Goal: Information Seeking & Learning: Find specific fact

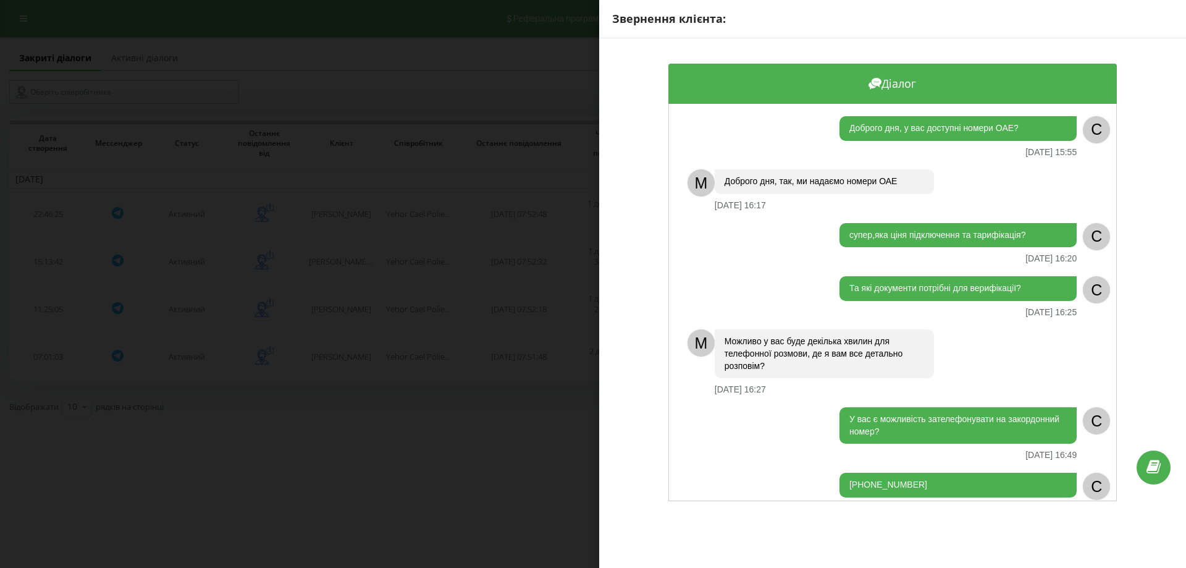
click at [425, 250] on div "Звернення клієнта: Діалог Доброго дня, у вас доступні номери ОАЕ? [DATE] 15:55 …" at bounding box center [593, 284] width 1186 height 568
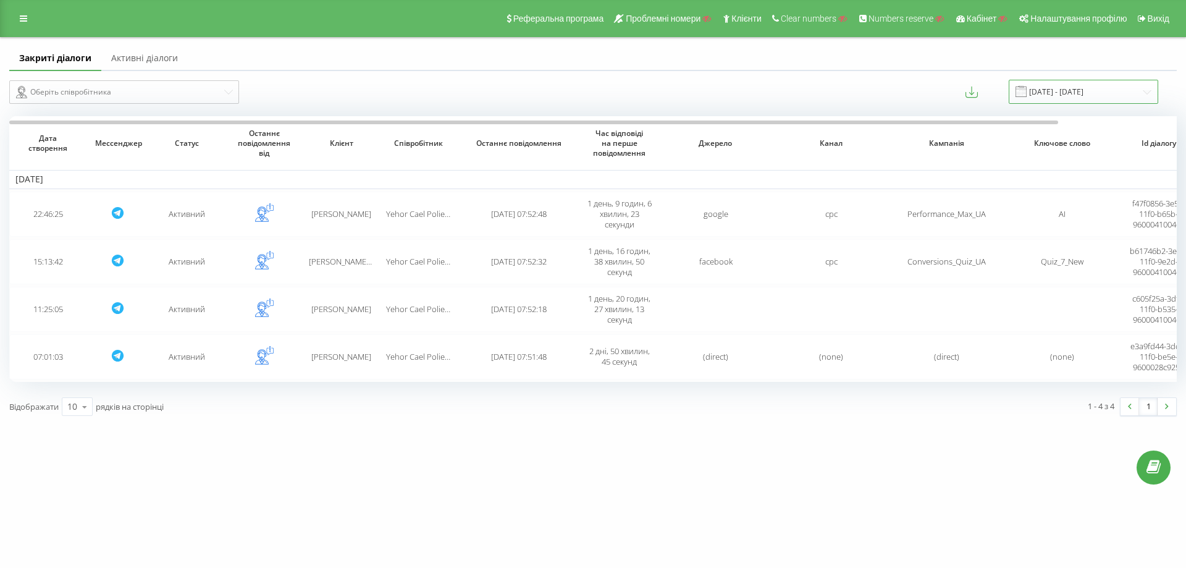
click at [1052, 88] on input "[DATE] - [DATE]" at bounding box center [1084, 92] width 150 height 24
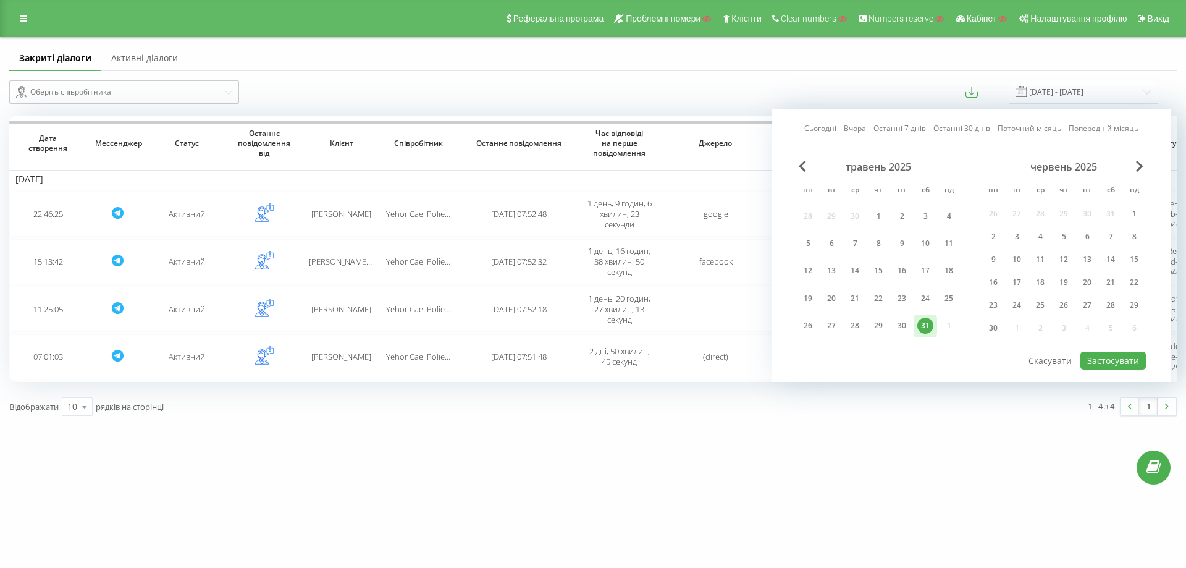
click at [1136, 166] on div "червень 2025" at bounding box center [1064, 167] width 164 height 12
click at [1143, 165] on span "Next Month" at bounding box center [1139, 166] width 7 height 11
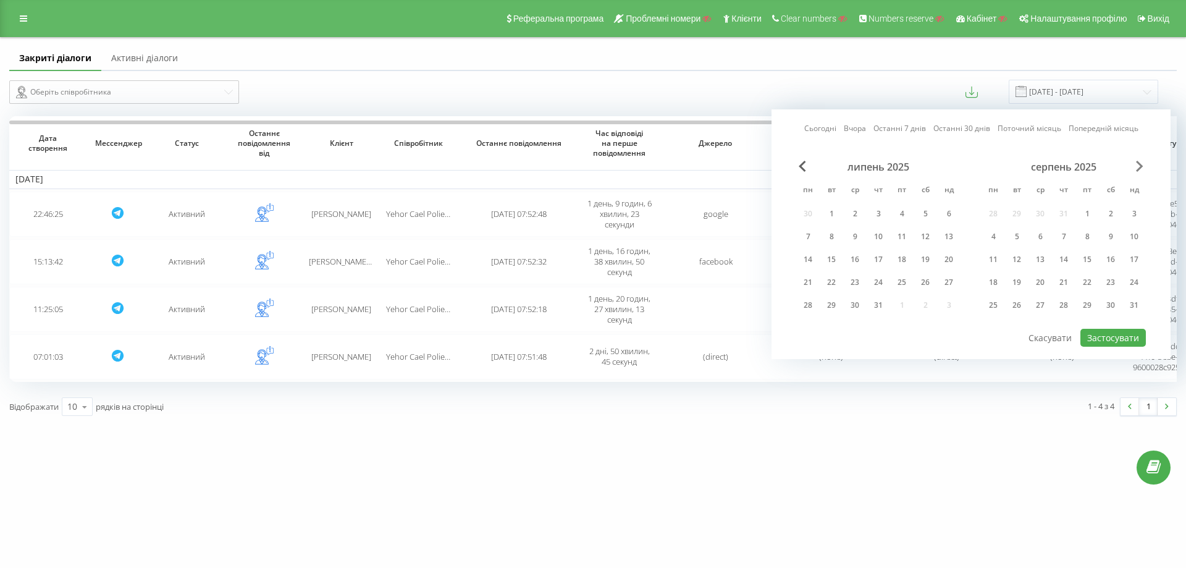
click at [1143, 165] on span "Next Month" at bounding box center [1139, 166] width 7 height 11
click at [870, 258] on div "18" at bounding box center [878, 259] width 23 height 19
click at [1111, 337] on button "Застосувати" at bounding box center [1113, 338] width 65 height 18
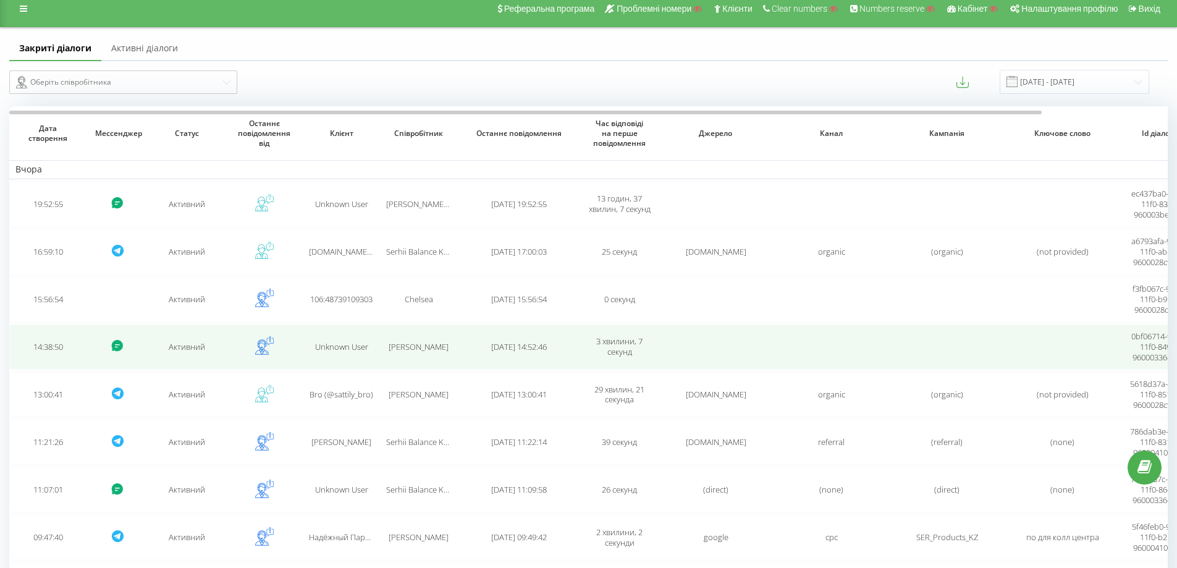
scroll to position [143, 0]
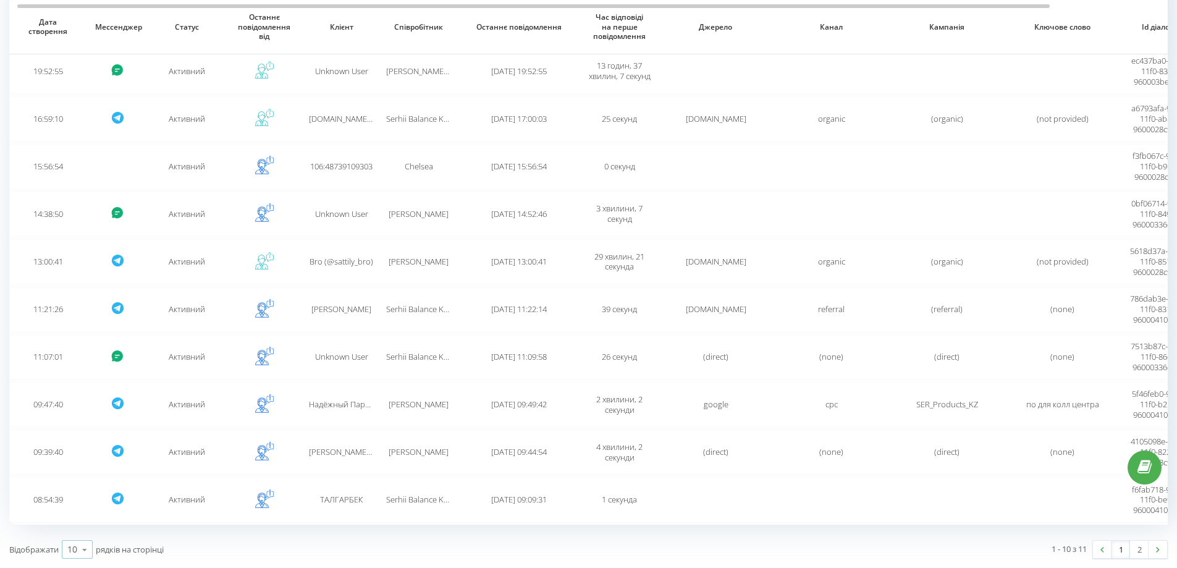
click at [77, 547] on icon at bounding box center [84, 550] width 19 height 24
click at [75, 531] on span "100" at bounding box center [74, 532] width 15 height 12
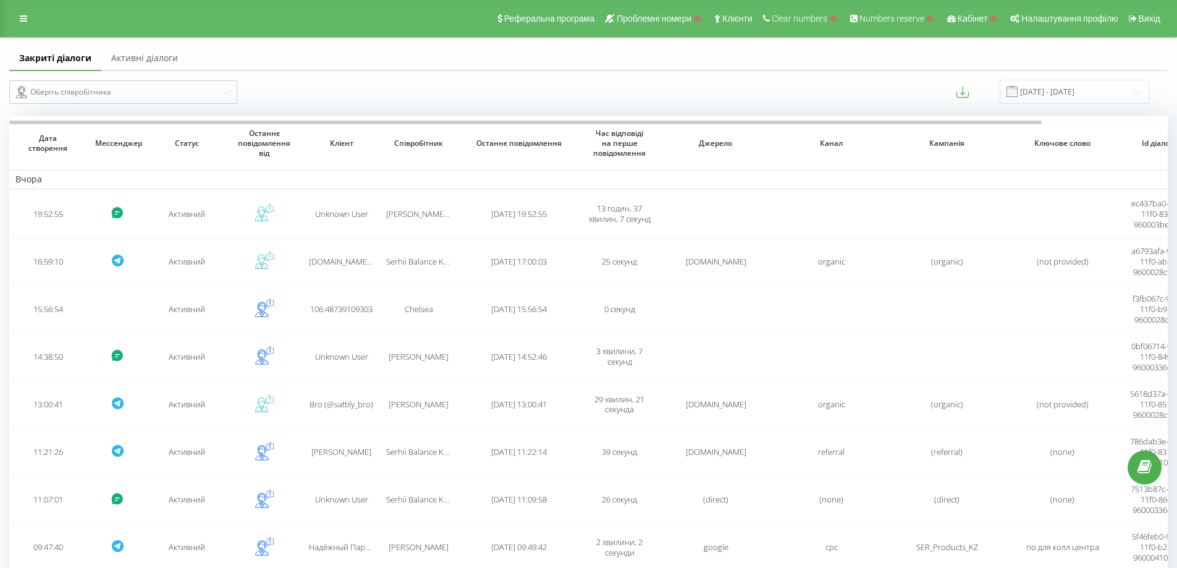
click at [966, 88] on div "Оберіть співробітника 18.09.2025 - 18.09.2025" at bounding box center [588, 92] width 1159 height 24
click at [969, 88] on icon at bounding box center [963, 92] width 12 height 12
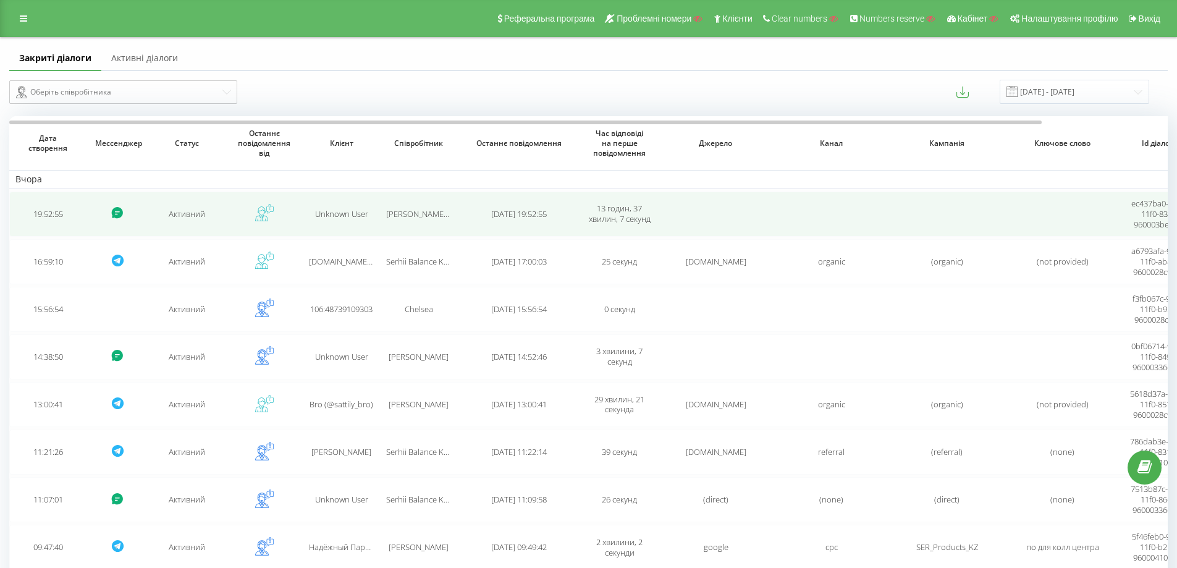
click at [343, 208] on td "Unknown User" at bounding box center [341, 214] width 77 height 45
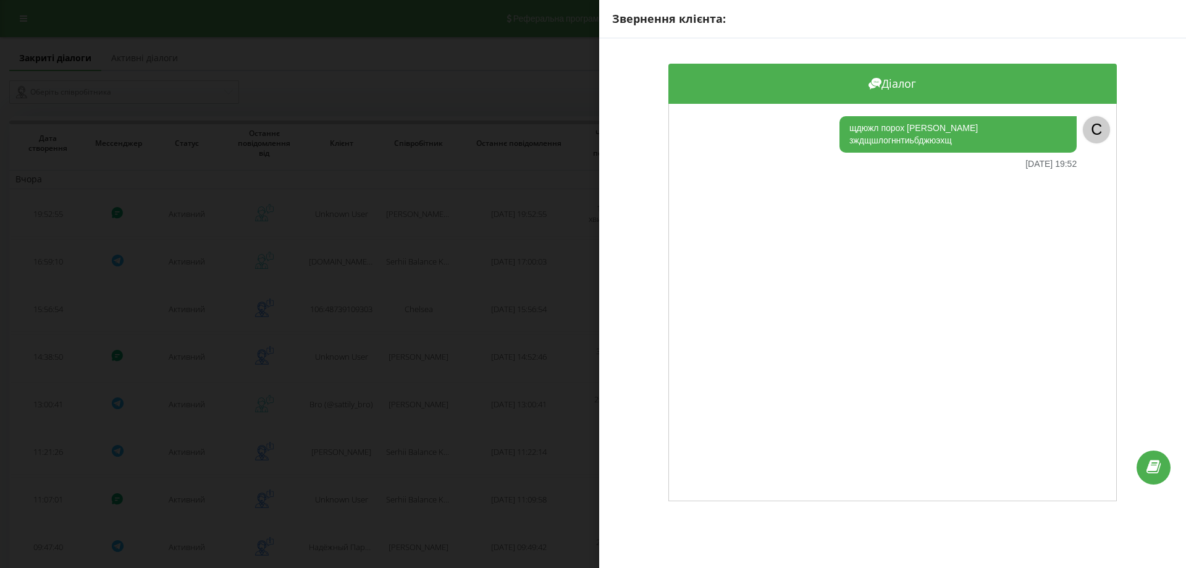
click at [344, 285] on div "Звернення клієнта: Діалог щдюжл порох Хэл Хэд зждщшлогннтиьбджюэхщ 18.09.2025 1…" at bounding box center [593, 284] width 1186 height 568
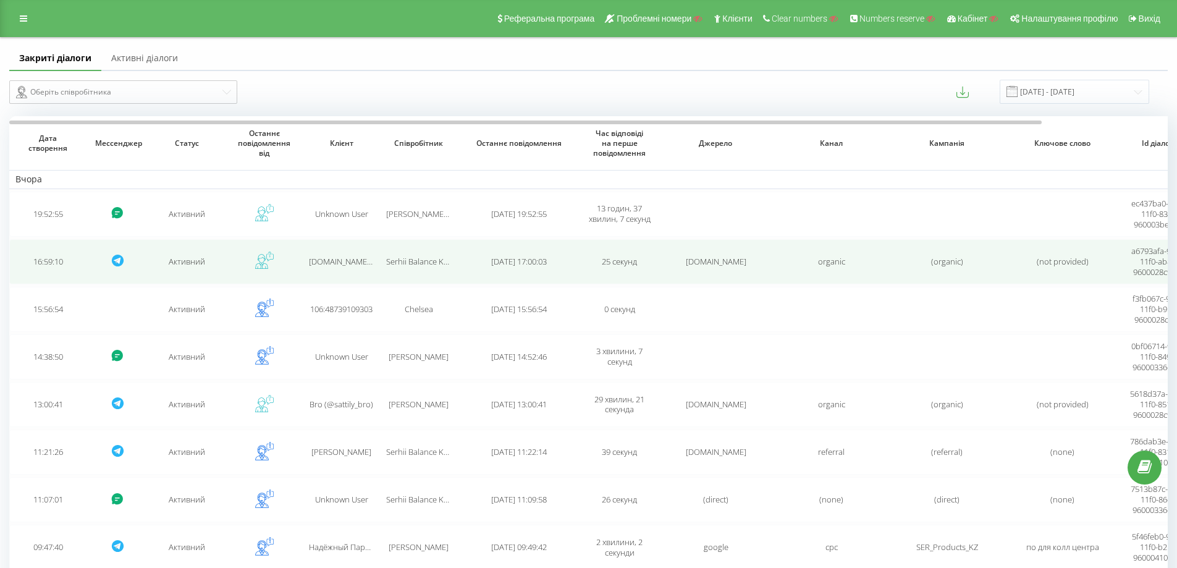
click at [344, 275] on td "Brocar.Shop Валерій" at bounding box center [341, 261] width 77 height 45
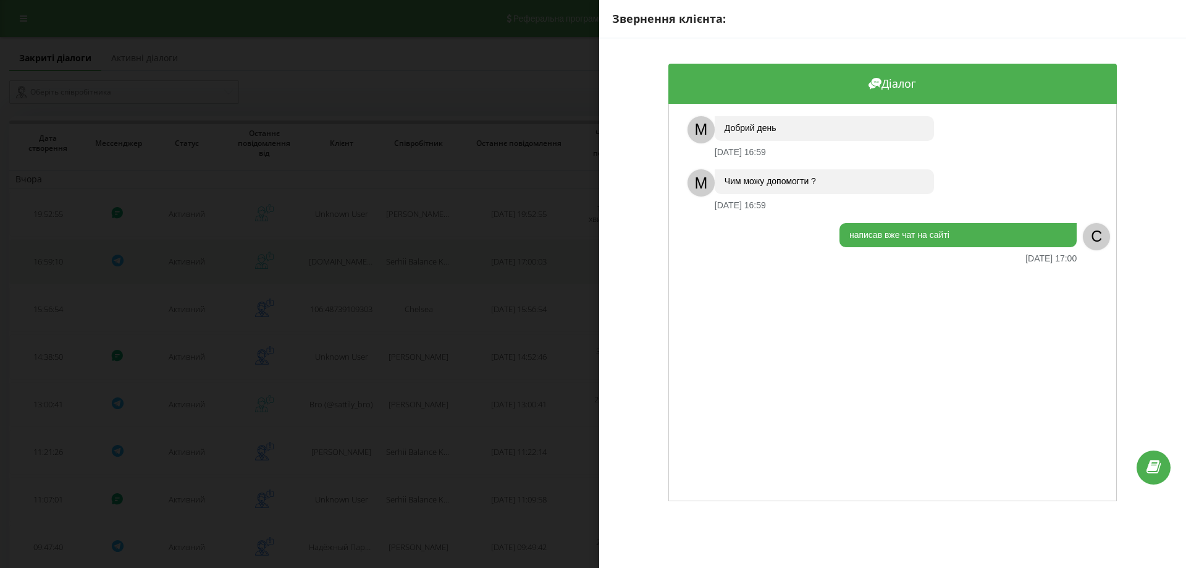
click at [344, 275] on div "Звернення клієнта: Діалог M Добрий день 18.09.2025 16:59 M Чим можу допомогти ?…" at bounding box center [593, 284] width 1186 height 568
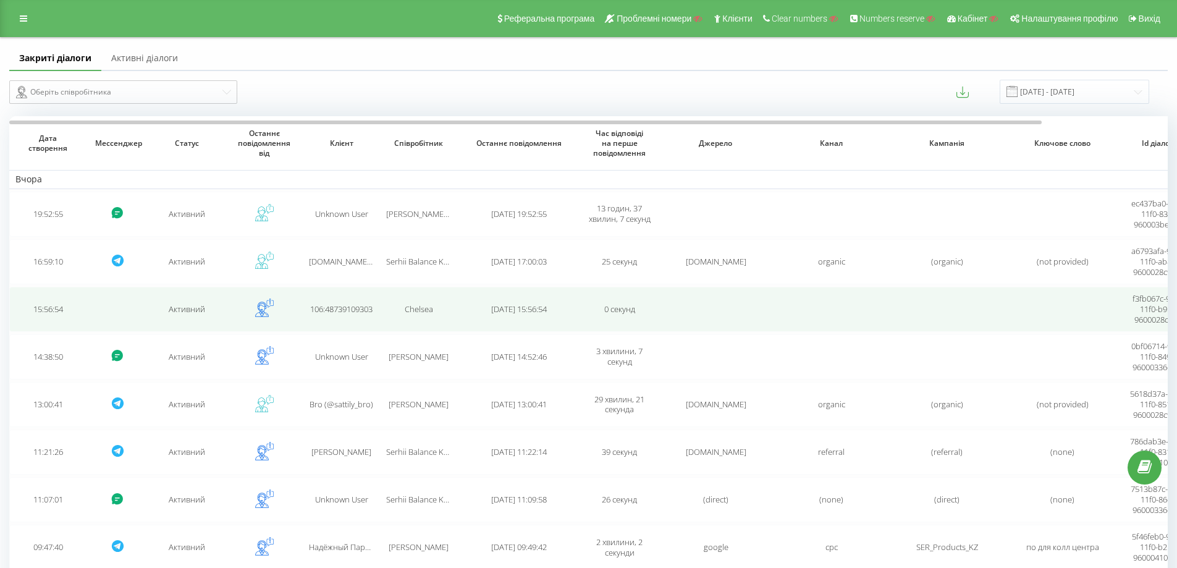
click at [342, 308] on span "106:48739109303" at bounding box center [341, 308] width 62 height 11
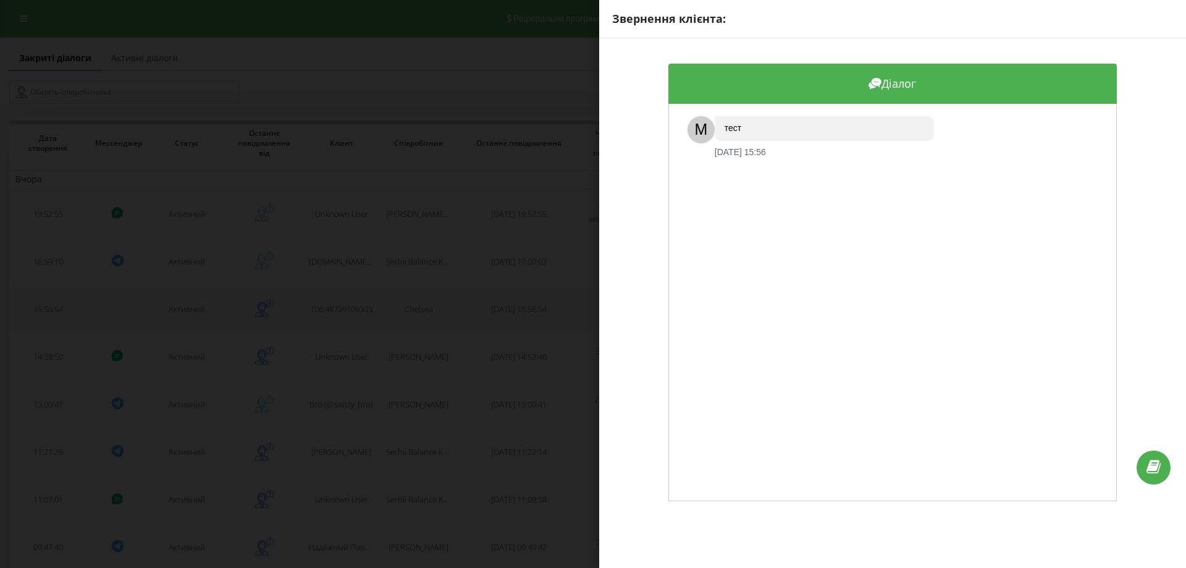
click at [342, 308] on div "Звернення клієнта: Діалог M тест 18.09.2025 15:56" at bounding box center [593, 284] width 1186 height 568
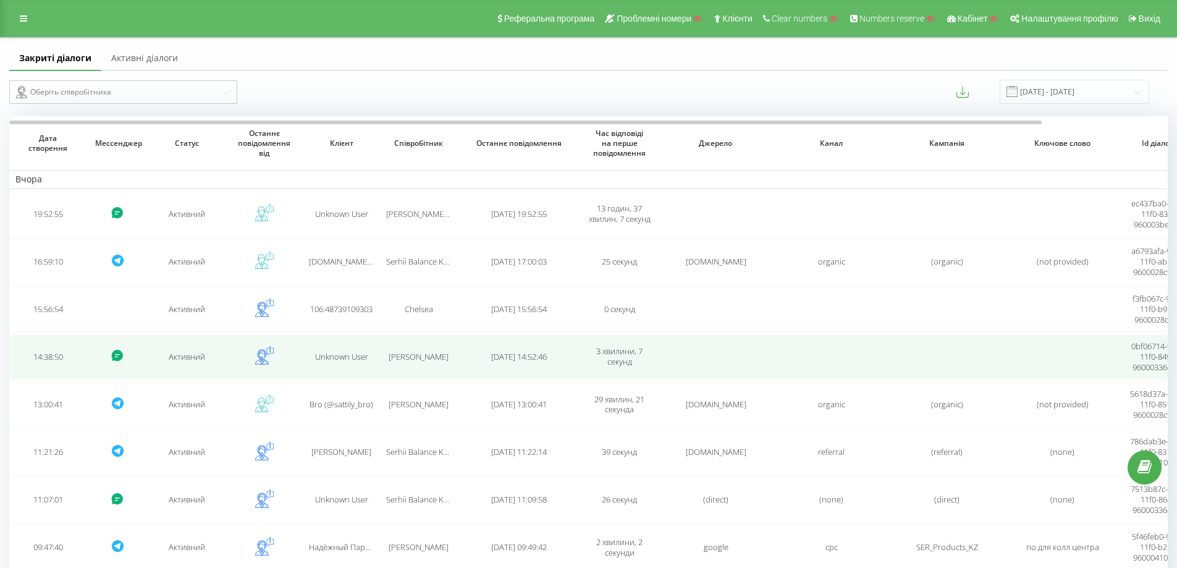
click at [346, 371] on td "Unknown User" at bounding box center [341, 356] width 77 height 45
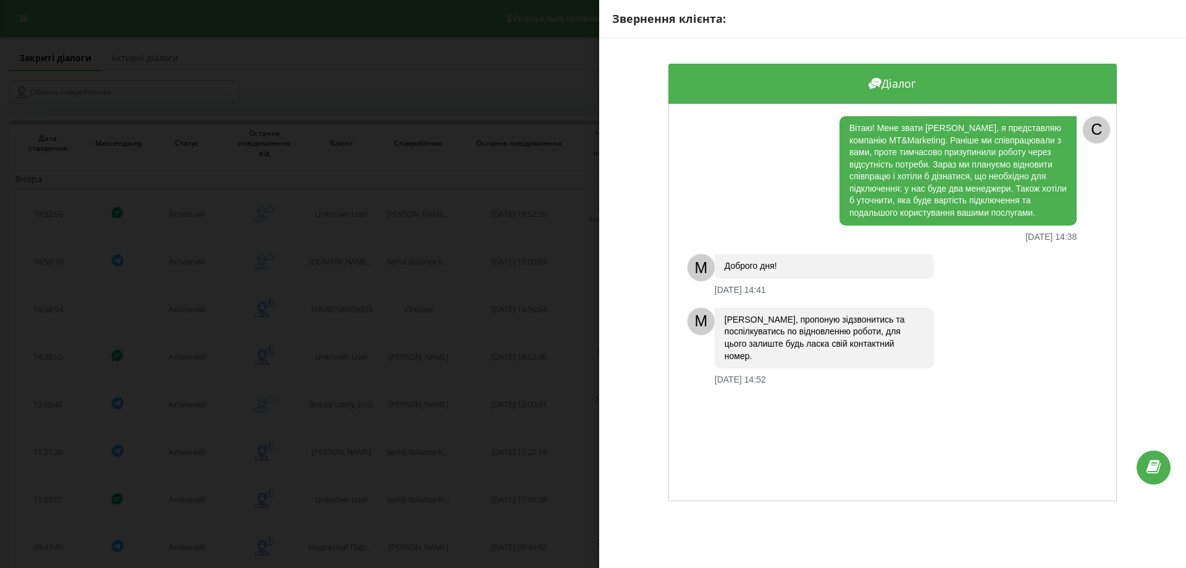
click at [546, 379] on div "Звернення клієнта: Діалог Вітаю! Мене звати Роман, я представляю компанію MT&Ma…" at bounding box center [593, 284] width 1186 height 568
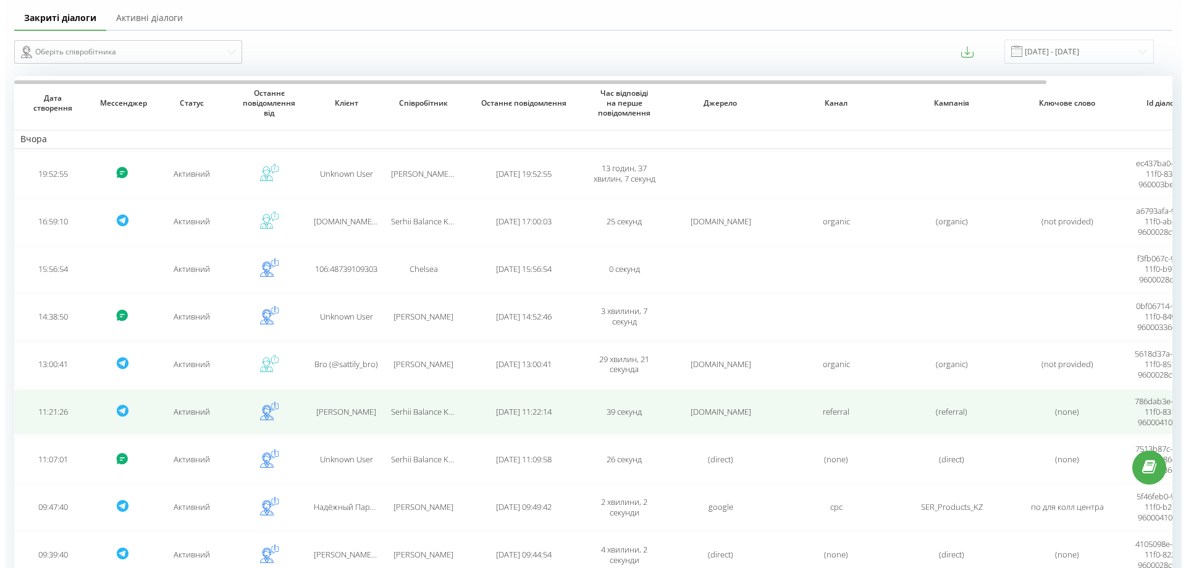
scroll to position [62, 0]
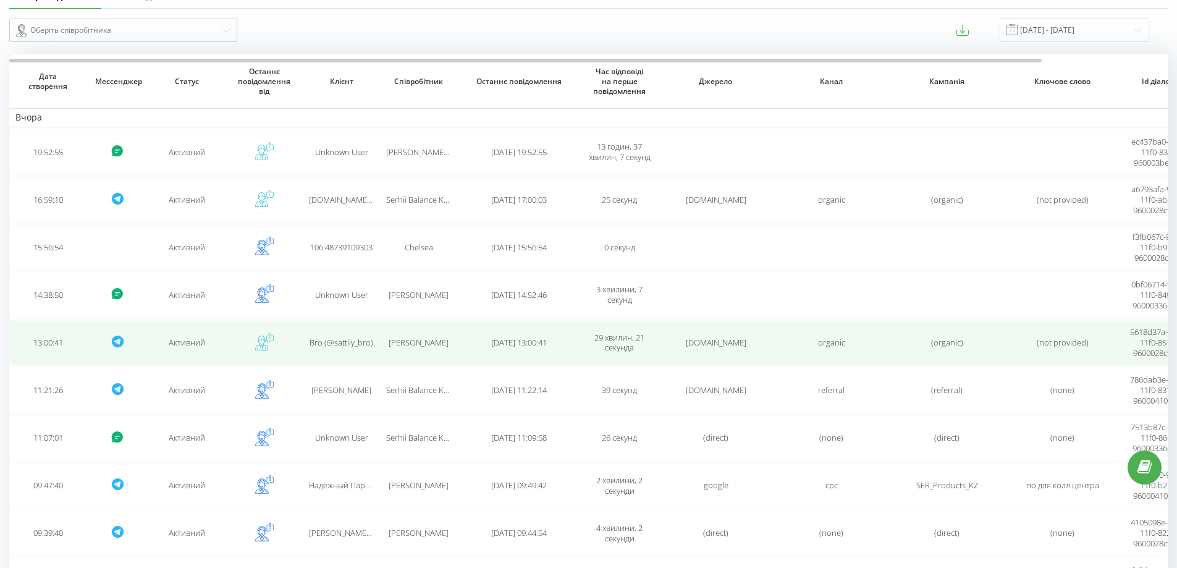
click at [422, 334] on td "Kyrylo Blyskavka Krasnov" at bounding box center [418, 342] width 77 height 45
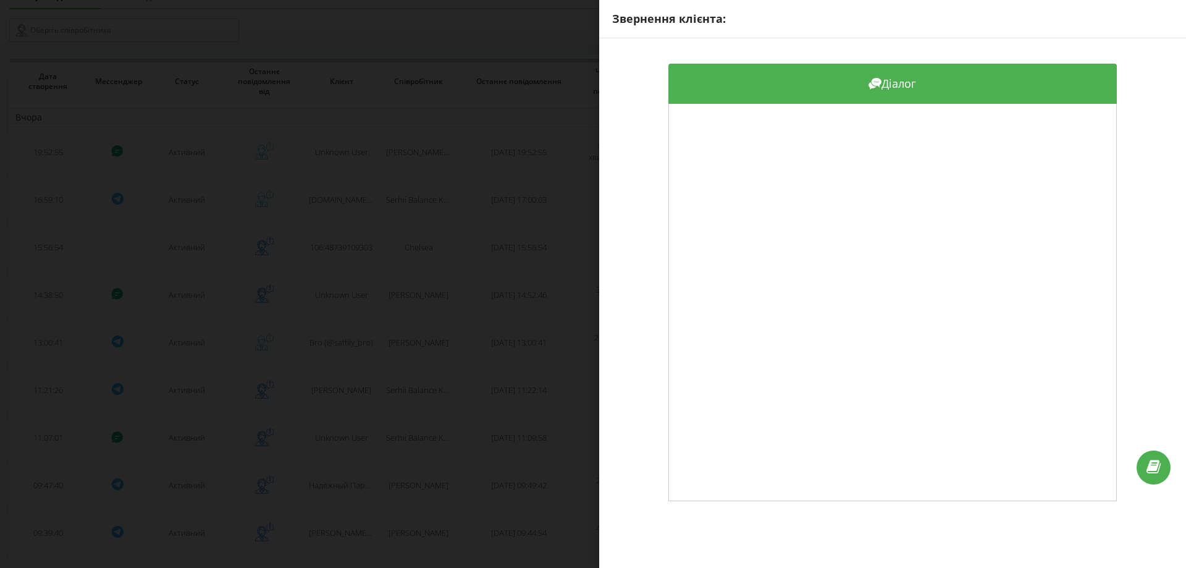
click at [431, 344] on div "Звернення клієнта: Діалог" at bounding box center [593, 284] width 1186 height 568
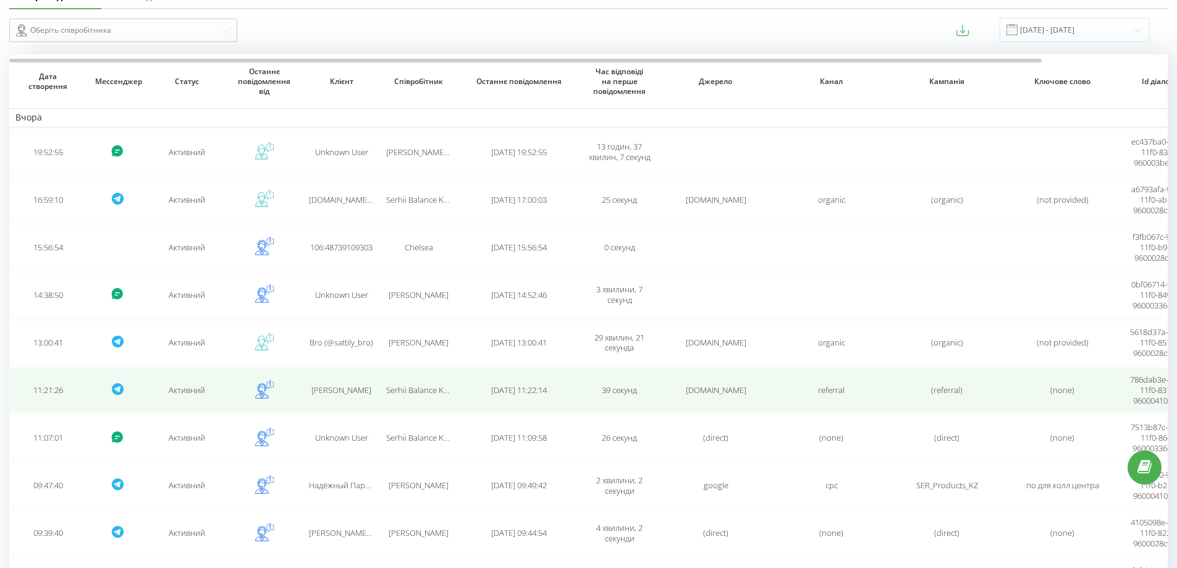
click at [432, 402] on td "Serhii Balance Kalenskyi" at bounding box center [418, 390] width 77 height 45
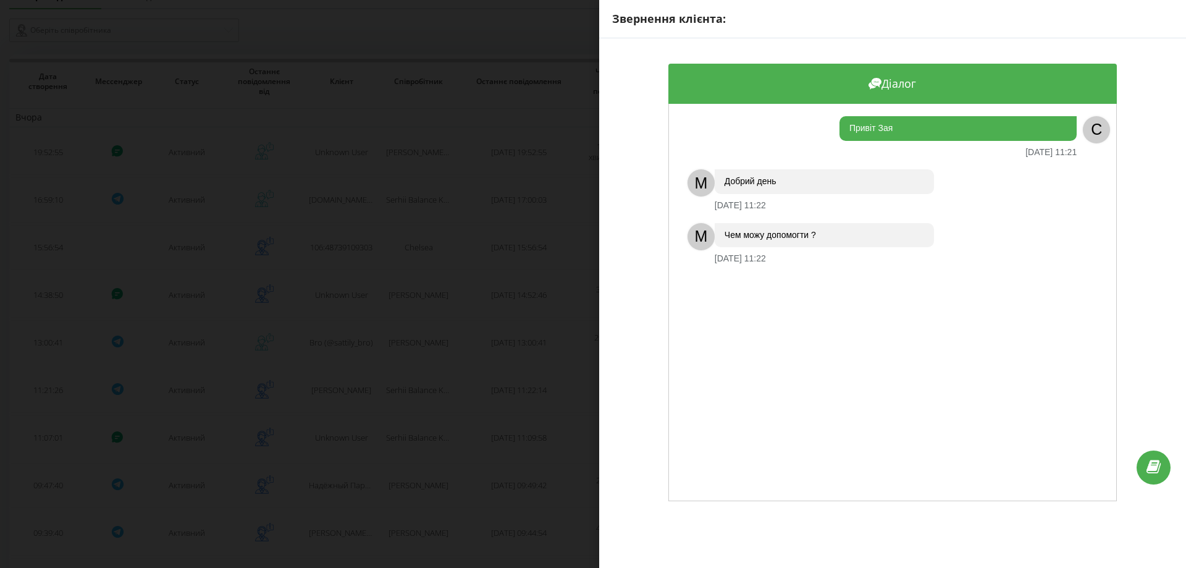
click at [432, 396] on div "Звернення клієнта: Діалог Привіт Зая 18.09.2025 11:21 C M Добрий день 18.09.202…" at bounding box center [593, 284] width 1186 height 568
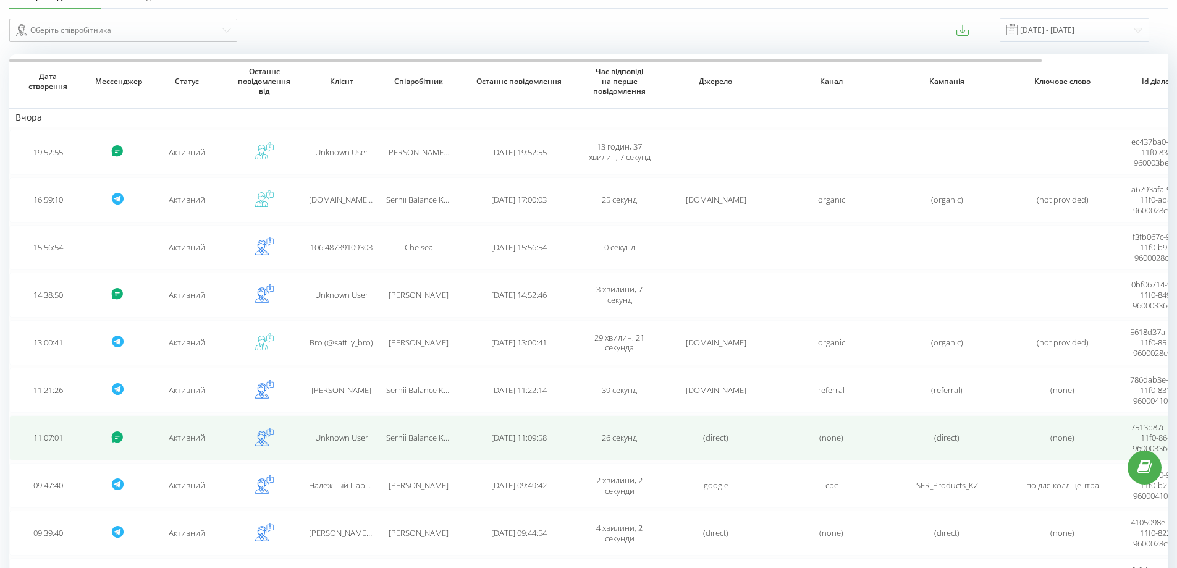
click at [418, 447] on td "Serhii Balance Kalenskyi" at bounding box center [418, 437] width 77 height 45
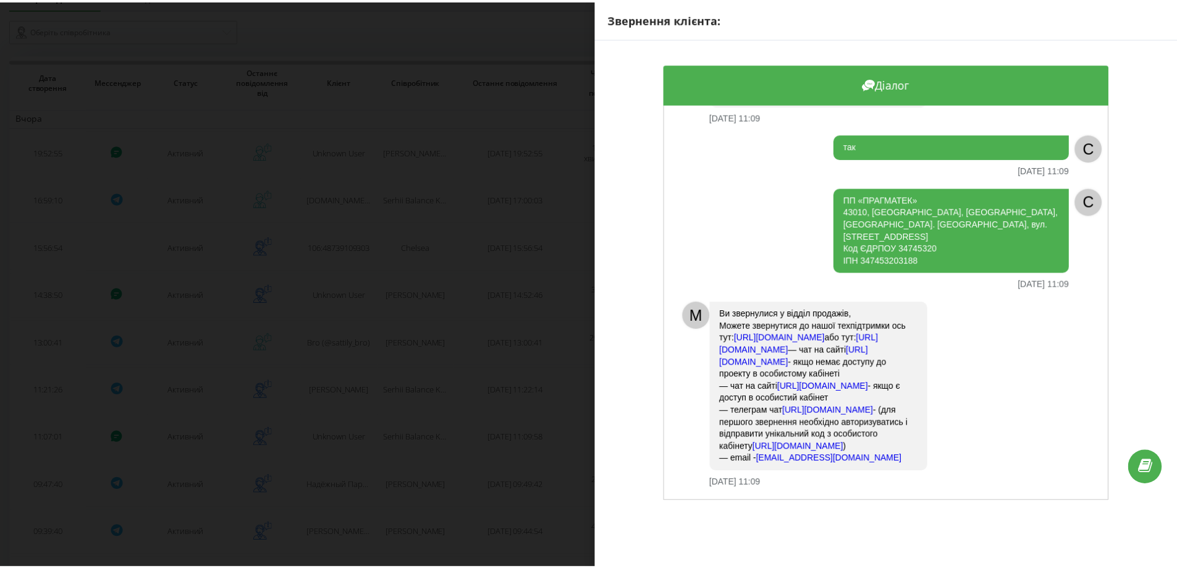
scroll to position [251, 0]
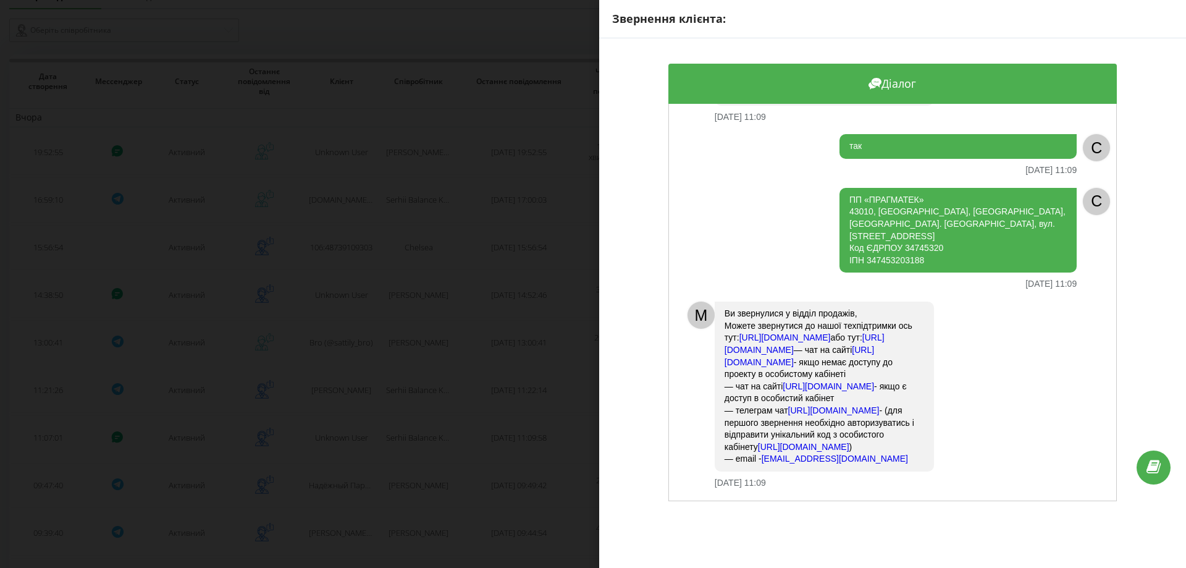
click at [433, 441] on div "Звернення клієнта: Діалог Доброго дня! ПП "ПРАГМАТЕК". Підкажіть,плз, при дзвін…" at bounding box center [593, 284] width 1186 height 568
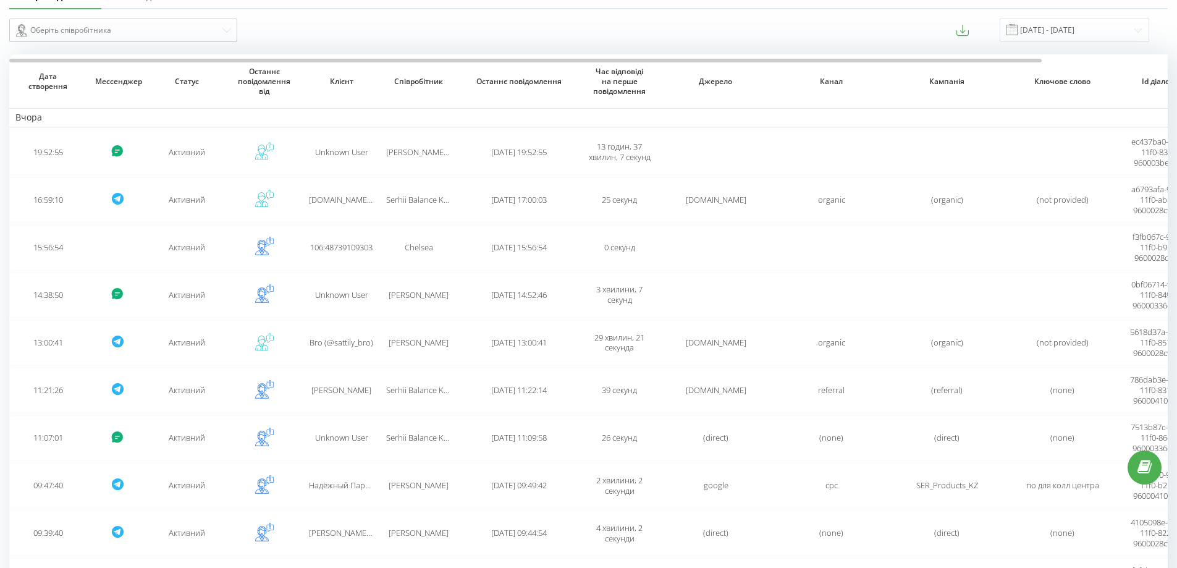
scroll to position [190, 0]
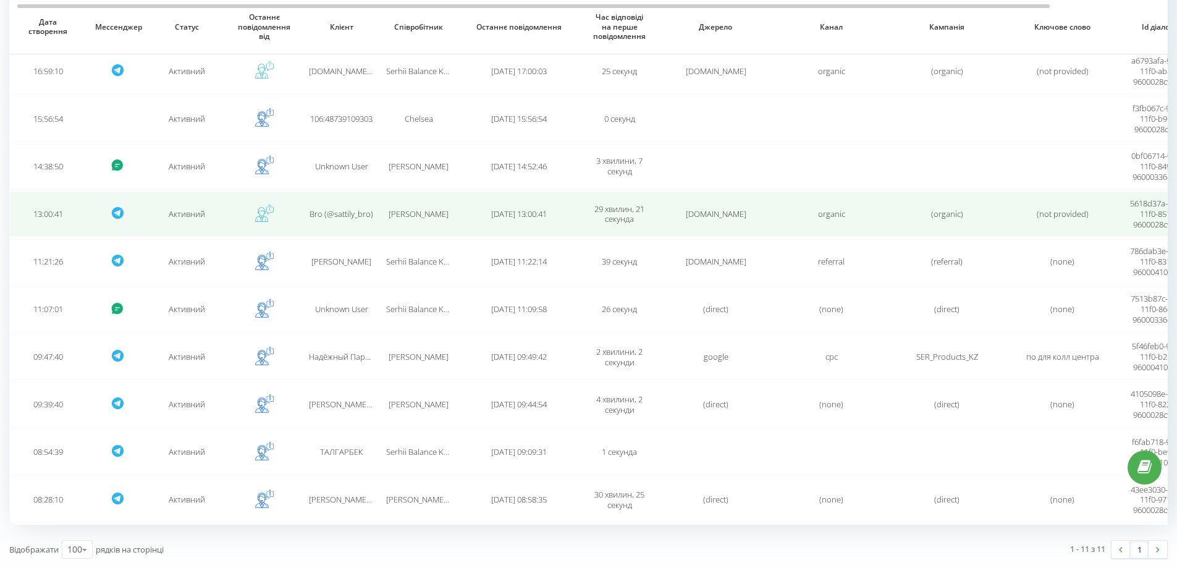
click at [361, 201] on td "Bro (@sattily_bro)" at bounding box center [341, 214] width 77 height 45
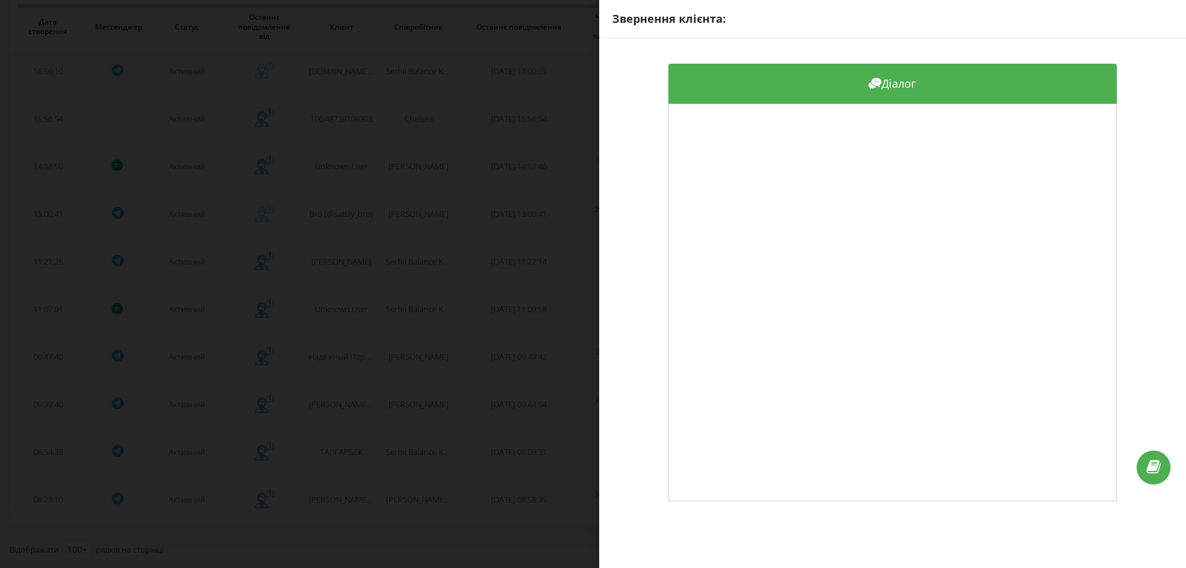
click at [366, 207] on div "Звернення клієнта: Діалог" at bounding box center [593, 284] width 1186 height 568
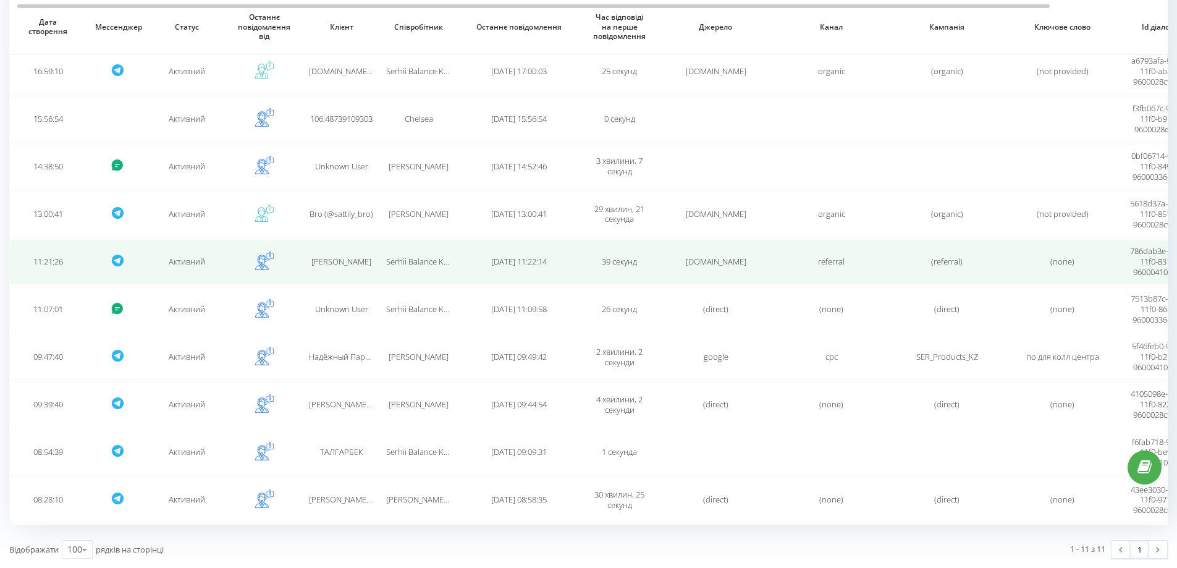
click at [356, 266] on span "Віталій КОНОНЧУК" at bounding box center [341, 261] width 60 height 11
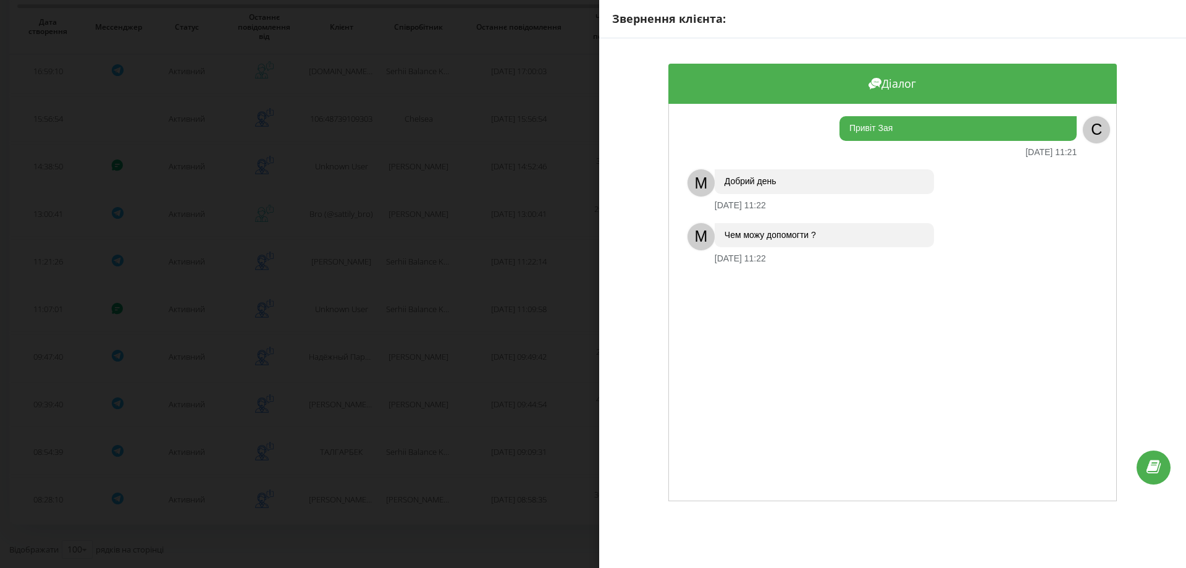
click at [347, 276] on div "Звернення клієнта: Діалог Привіт Зая 18.09.2025 11:21 C M Добрий день 18.09.202…" at bounding box center [593, 284] width 1186 height 568
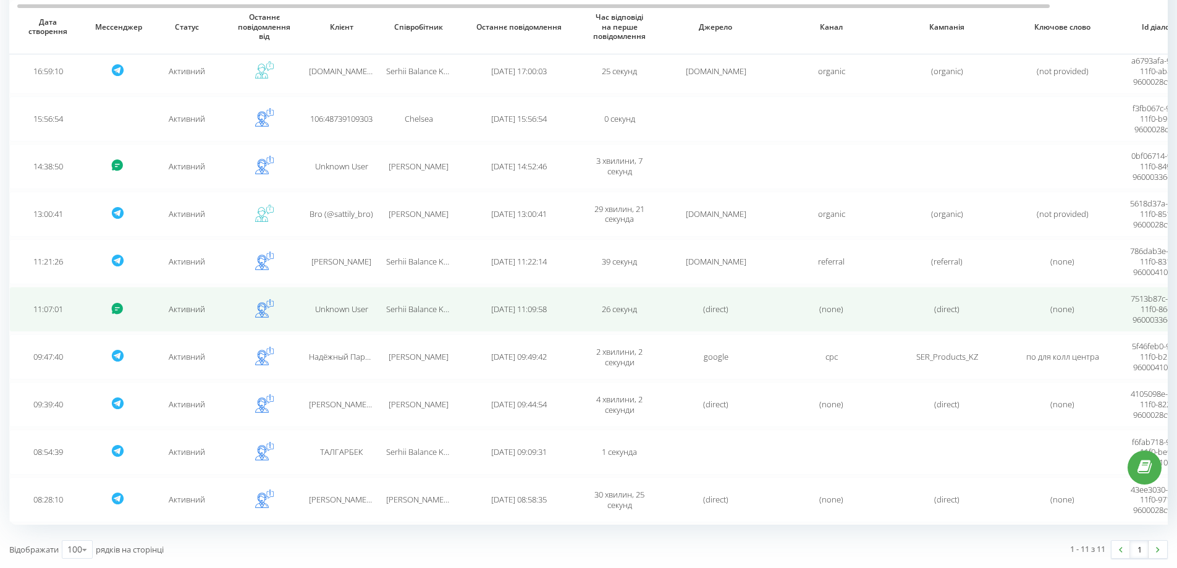
click at [351, 321] on td "Unknown User" at bounding box center [341, 309] width 77 height 45
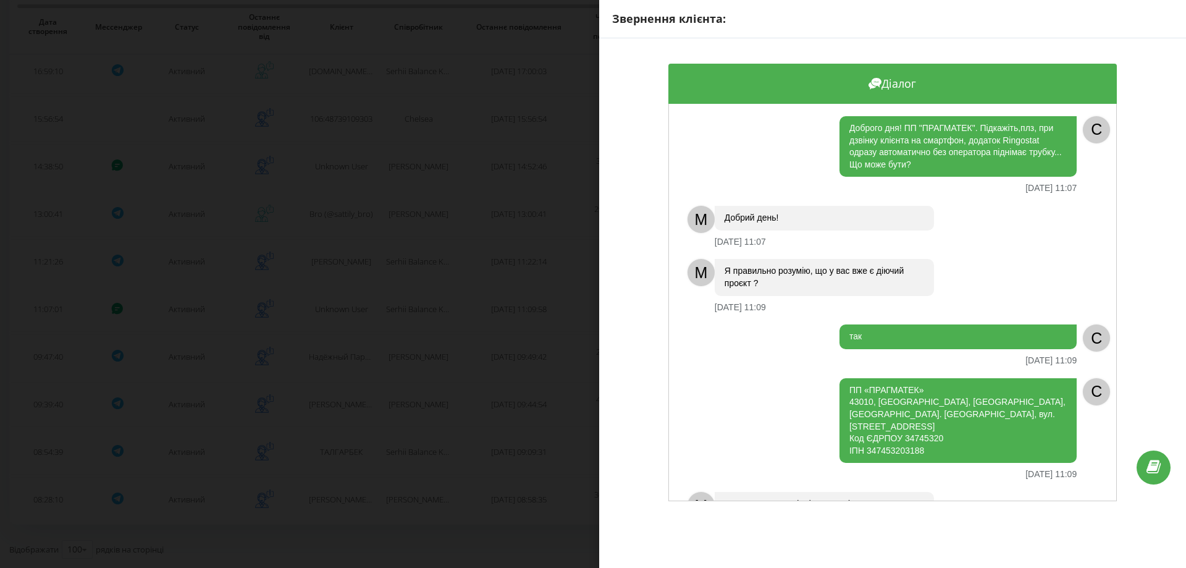
click at [350, 321] on div "Звернення клієнта: Діалог Доброго дня! ПП "ПРАГМАТЕК". Підкажіть,плз, при дзвін…" at bounding box center [593, 284] width 1186 height 568
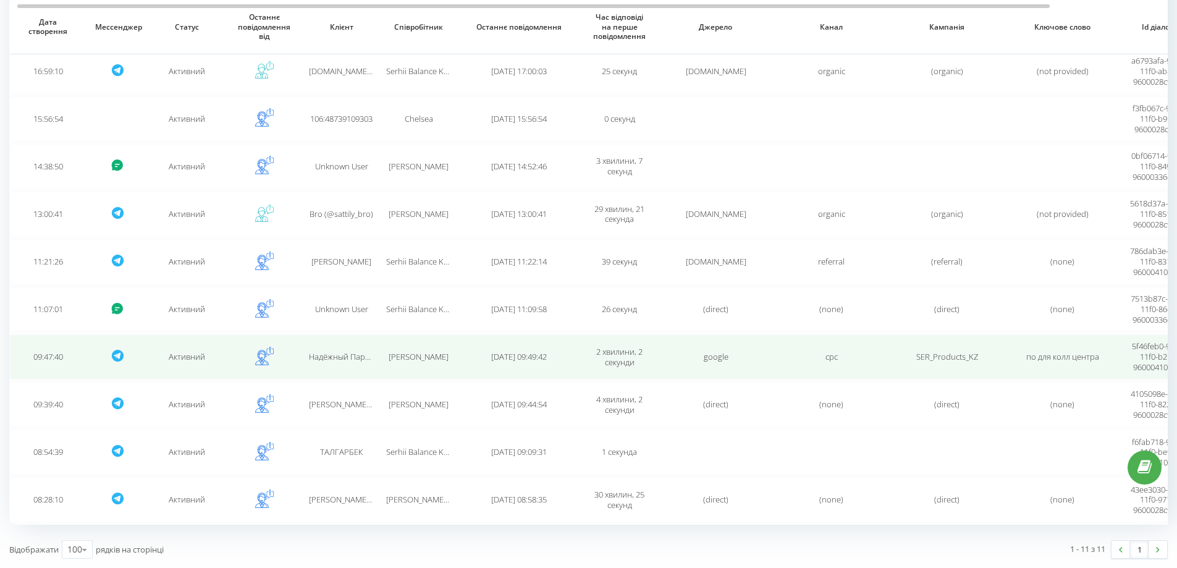
click at [341, 354] on span "Надёжный Партнер" at bounding box center [346, 356] width 74 height 11
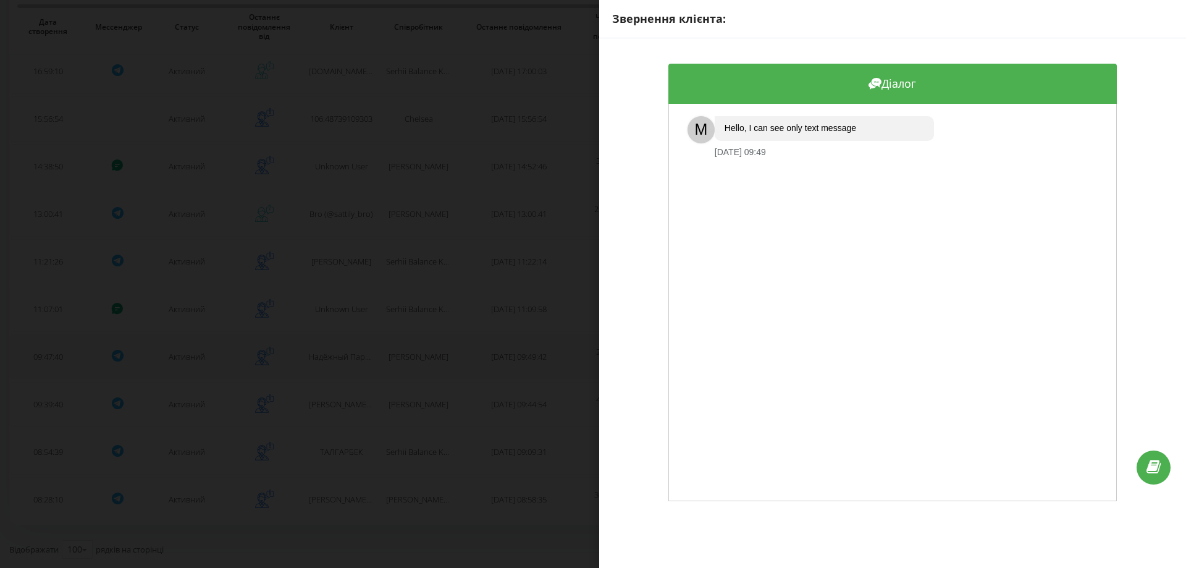
click at [341, 354] on div "Звернення клієнта: Діалог M Hello, I can see only text message 18.09.2025 09:49" at bounding box center [593, 284] width 1186 height 568
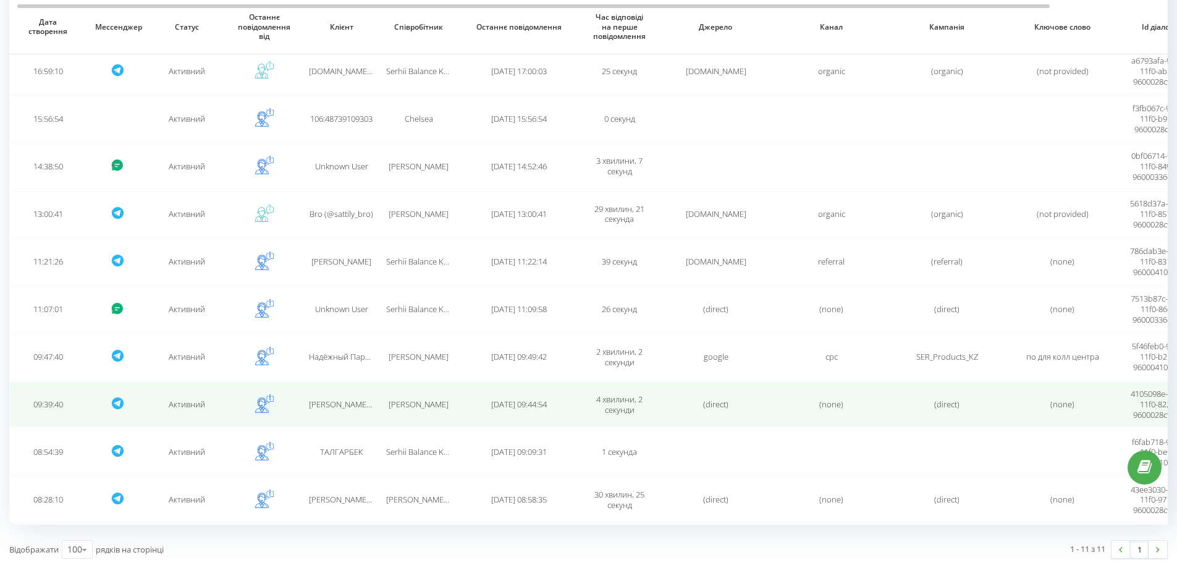
click at [345, 393] on td "Антоніна (@anntoniina)" at bounding box center [341, 404] width 77 height 45
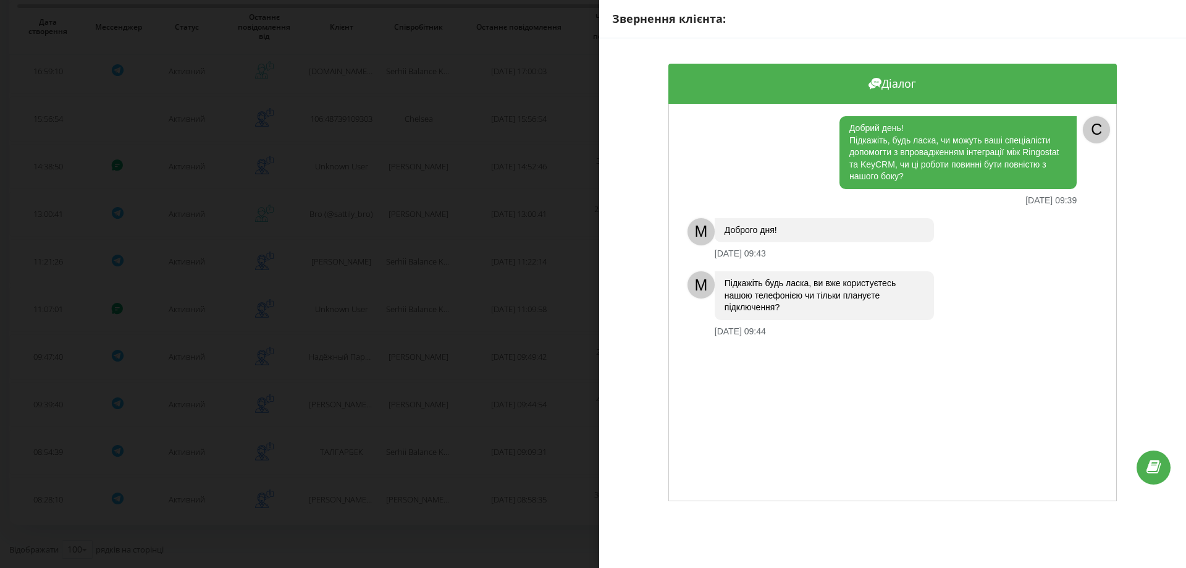
click at [355, 405] on div "Звернення клієнта: Діалог Добрий день! Підкажіть, будь ласка, чи можуть ваші сп…" at bounding box center [593, 284] width 1186 height 568
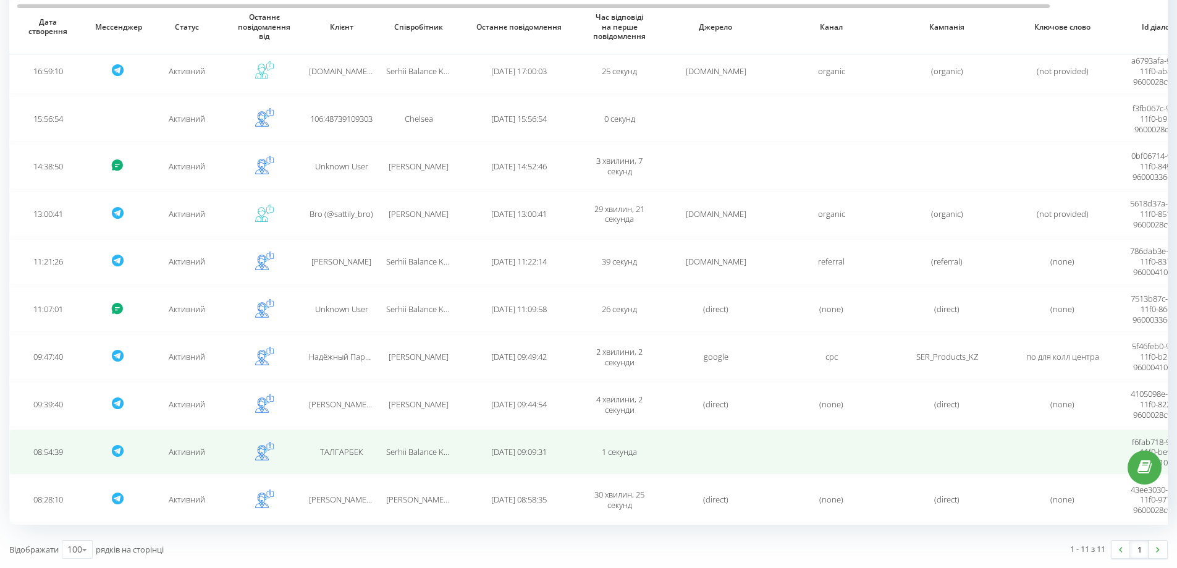
click at [353, 455] on span "ТАЛГАРБЕК" at bounding box center [341, 451] width 43 height 11
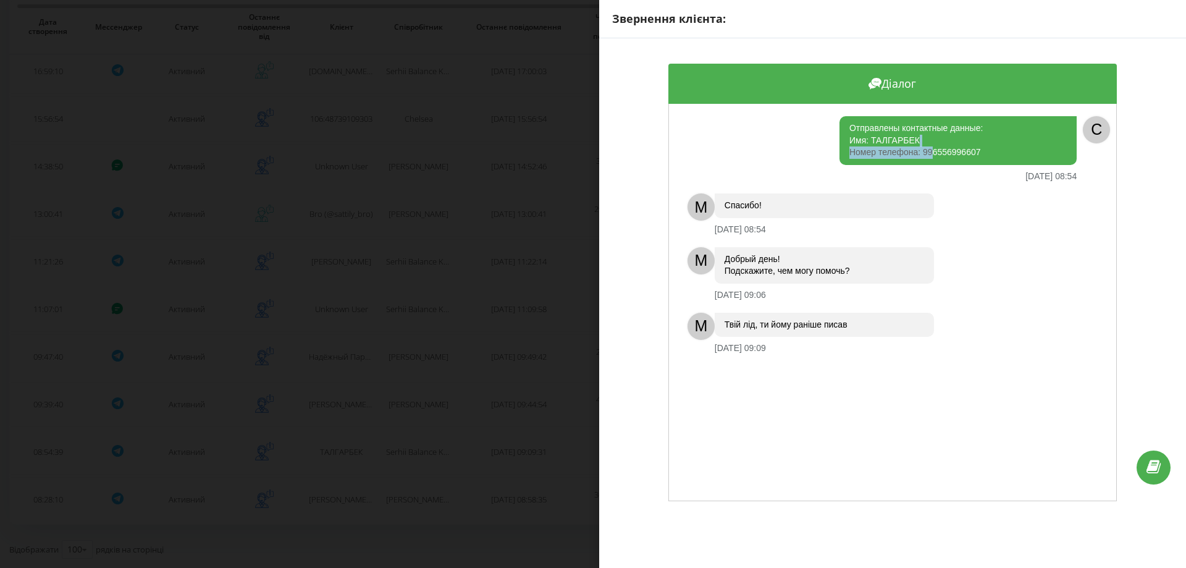
drag, startPoint x: 983, startPoint y: 146, endPoint x: 934, endPoint y: 152, distance: 49.1
click at [926, 152] on div "Отправлены контактные данные: Имя: ТАЛГАРБЕК Номер телефона: 996556996607" at bounding box center [958, 140] width 237 height 49
click at [963, 150] on div "Отправлены контактные данные: Имя: ТАЛГАРБЕК Номер телефона: 996556996607" at bounding box center [958, 140] width 237 height 49
drag, startPoint x: 984, startPoint y: 150, endPoint x: 921, endPoint y: 151, distance: 63.6
click at [921, 151] on div "Отправлены контактные данные: Имя: ТАЛГАРБЕК Номер телефона: 996556996607" at bounding box center [958, 140] width 237 height 49
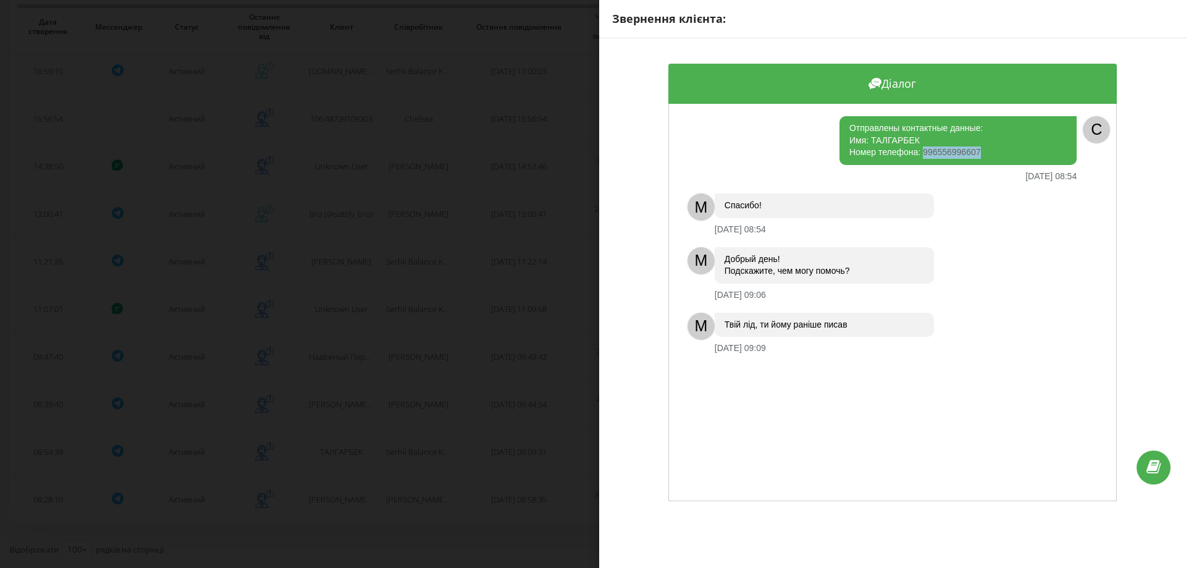
copy div "996556996607"
click at [998, 140] on div "Отправлены контактные данные: Имя: ТАЛГАРБЕК Номер телефона: 996556996607" at bounding box center [958, 140] width 237 height 49
drag, startPoint x: 924, startPoint y: 137, endPoint x: 867, endPoint y: 138, distance: 57.5
click at [867, 138] on div "Отправлены контактные данные: Имя: ТАЛГАРБЕК Номер телефона: 996556996607" at bounding box center [958, 140] width 237 height 49
copy div "ТАЛГАРБЕК"
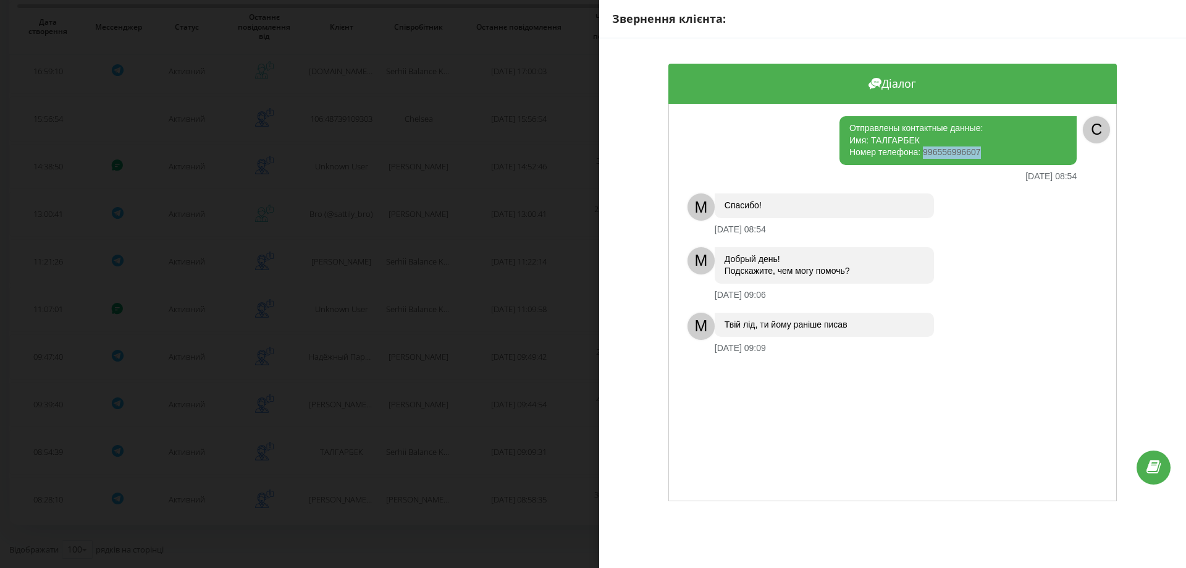
drag, startPoint x: 987, startPoint y: 151, endPoint x: 920, endPoint y: 153, distance: 66.8
click at [920, 153] on div "Отправлены контактные данные: Имя: ТАЛГАРБЕК Номер телефона: 996556996607" at bounding box center [958, 140] width 237 height 49
copy div "996556996607"
click at [515, 274] on div "Звернення клієнта: Діалог Отправлены контактные данные: Имя: ТАЛГАРБЕК Номер те…" at bounding box center [593, 284] width 1186 height 568
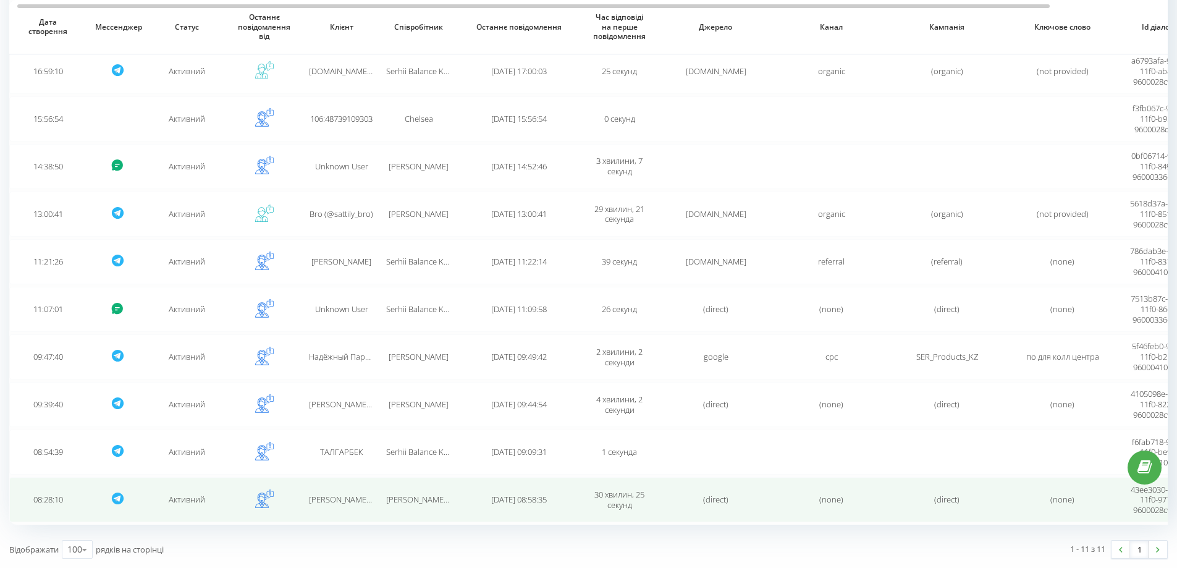
click at [423, 506] on td "Serhii Jared Ruban" at bounding box center [418, 499] width 77 height 45
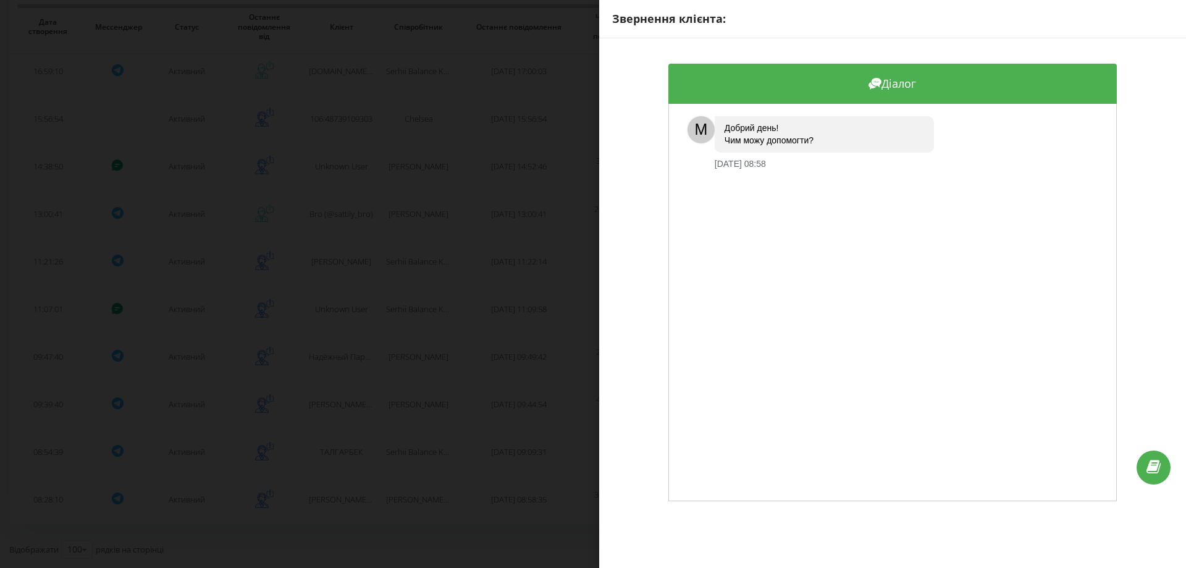
click at [429, 496] on div "Звернення клієнта: Діалог M Добрий день! Чим можу допомогти? 18.09.2025 08:58" at bounding box center [593, 284] width 1186 height 568
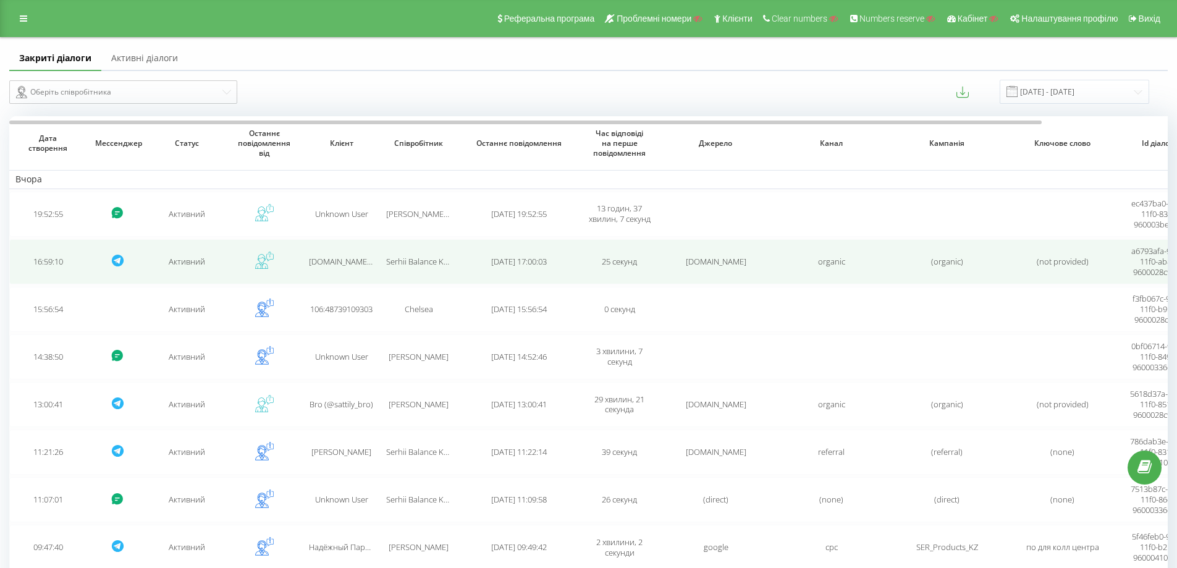
click at [415, 250] on td "Serhii Balance Kalenskyi" at bounding box center [418, 261] width 77 height 45
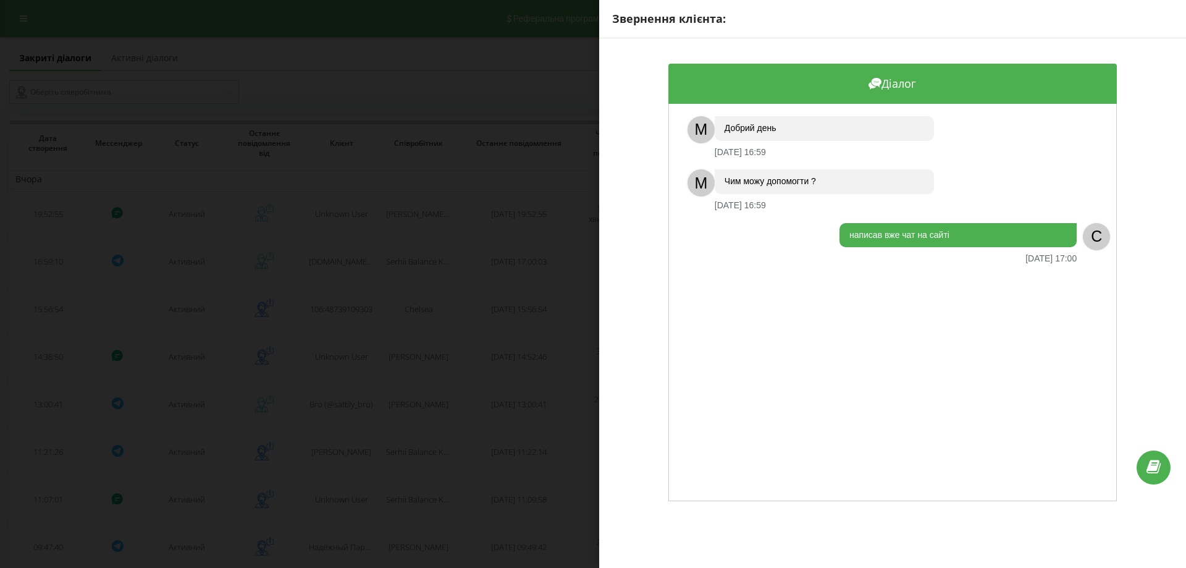
click at [416, 229] on div "Звернення клієнта: Діалог M Добрий день 18.09.2025 16:59 M Чим можу допомогти ?…" at bounding box center [593, 284] width 1186 height 568
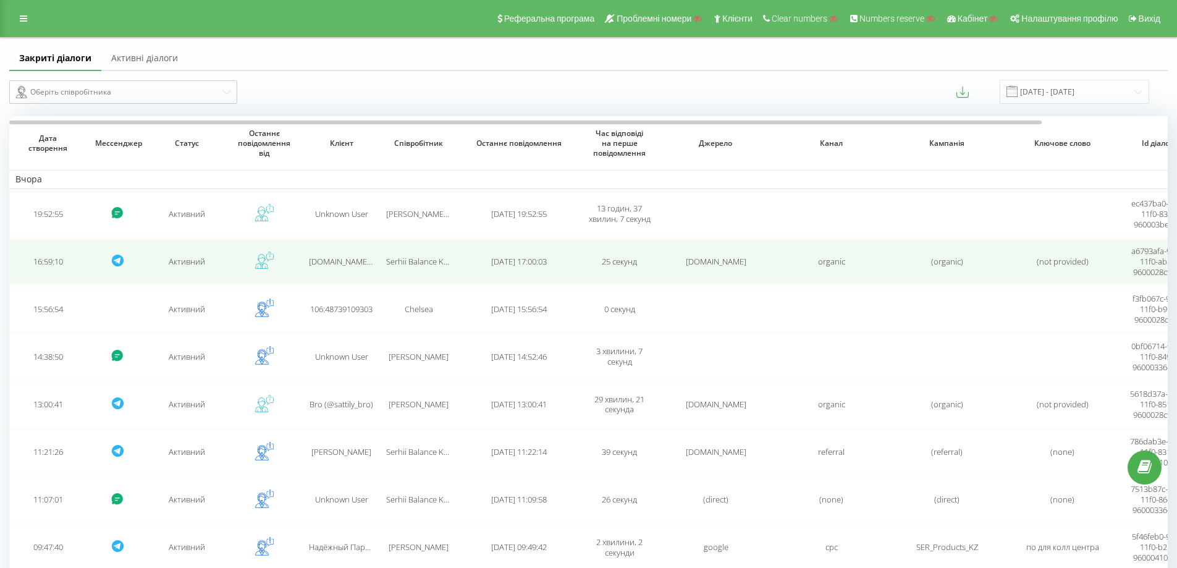
click at [409, 273] on td "Serhii Balance Kalenskyi" at bounding box center [418, 261] width 77 height 45
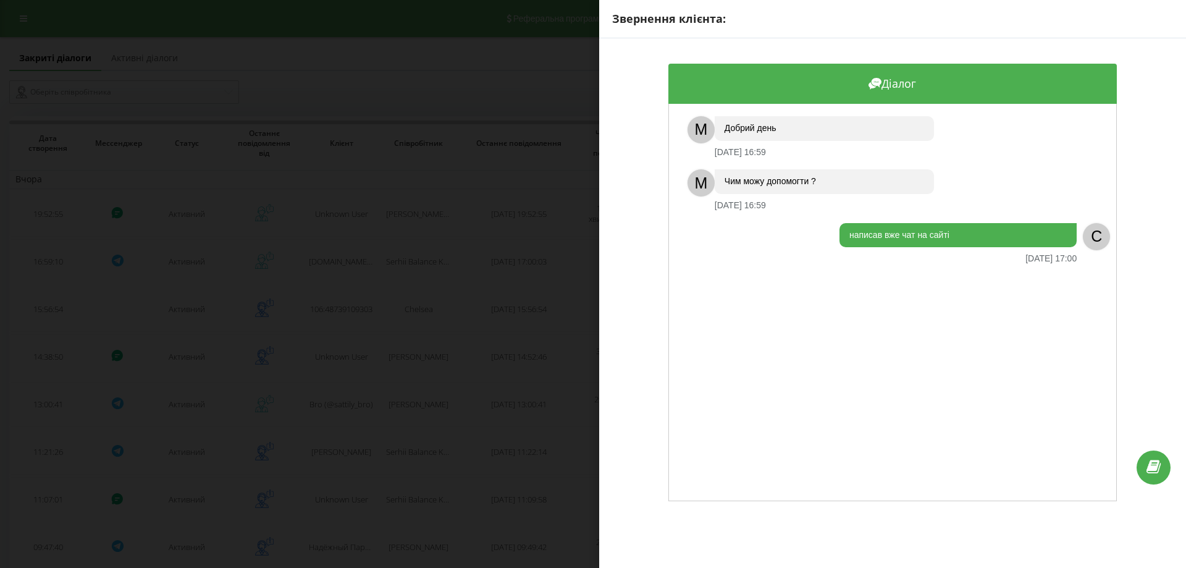
click at [409, 274] on div "Звернення клієнта: Діалог M Добрий день 18.09.2025 16:59 M Чим можу допомогти ?…" at bounding box center [593, 284] width 1186 height 568
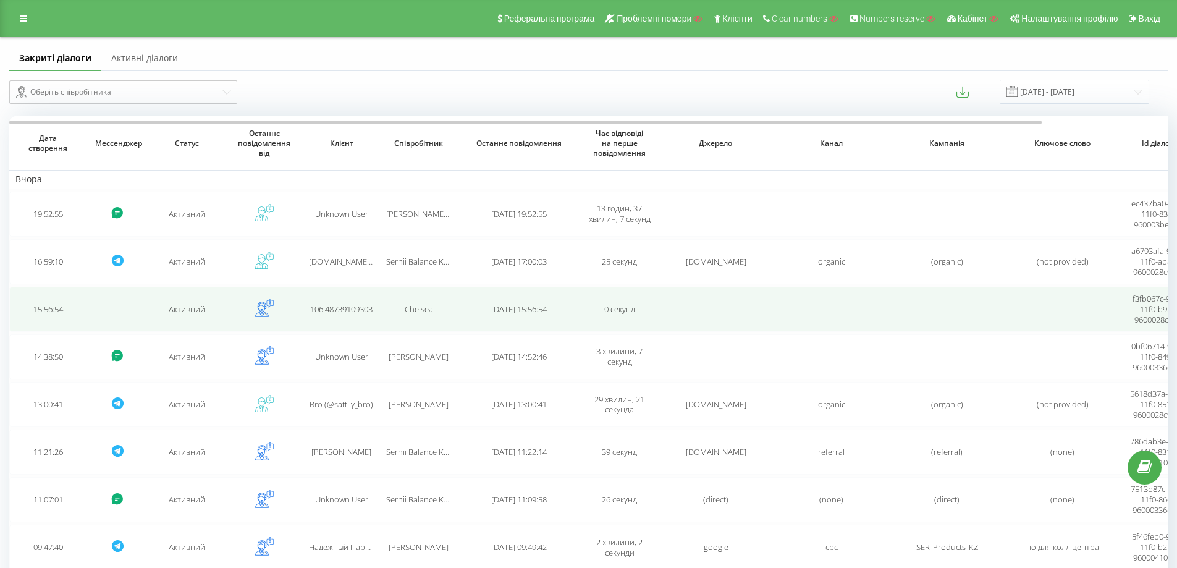
click at [419, 326] on td "Chelsea" at bounding box center [418, 309] width 77 height 45
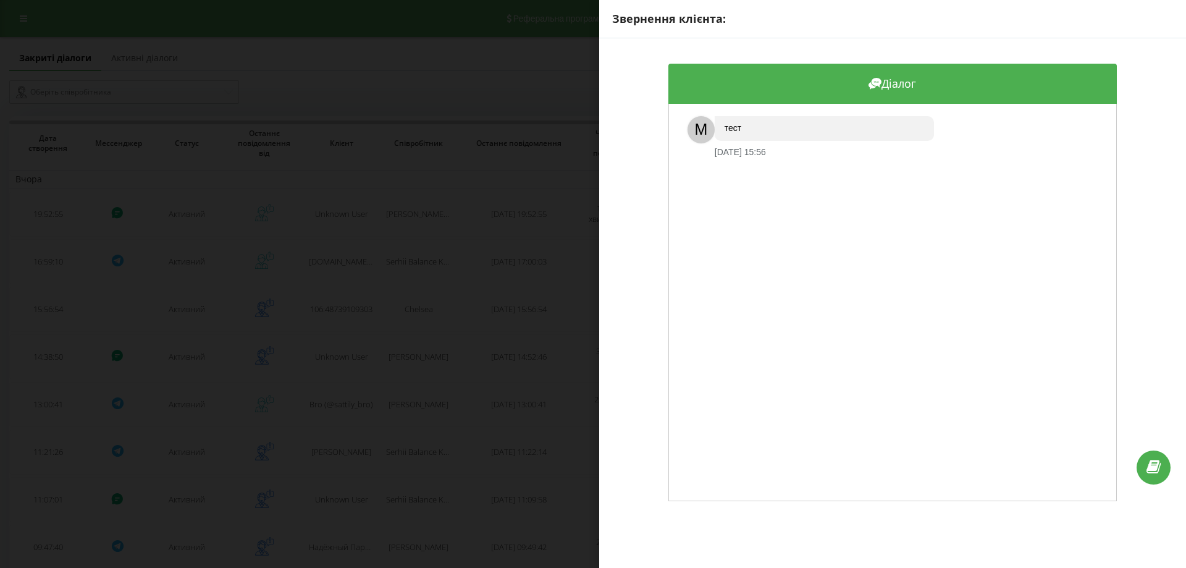
click at [428, 315] on div "Звернення клієнта: Діалог M тест 18.09.2025 15:56" at bounding box center [593, 284] width 1186 height 568
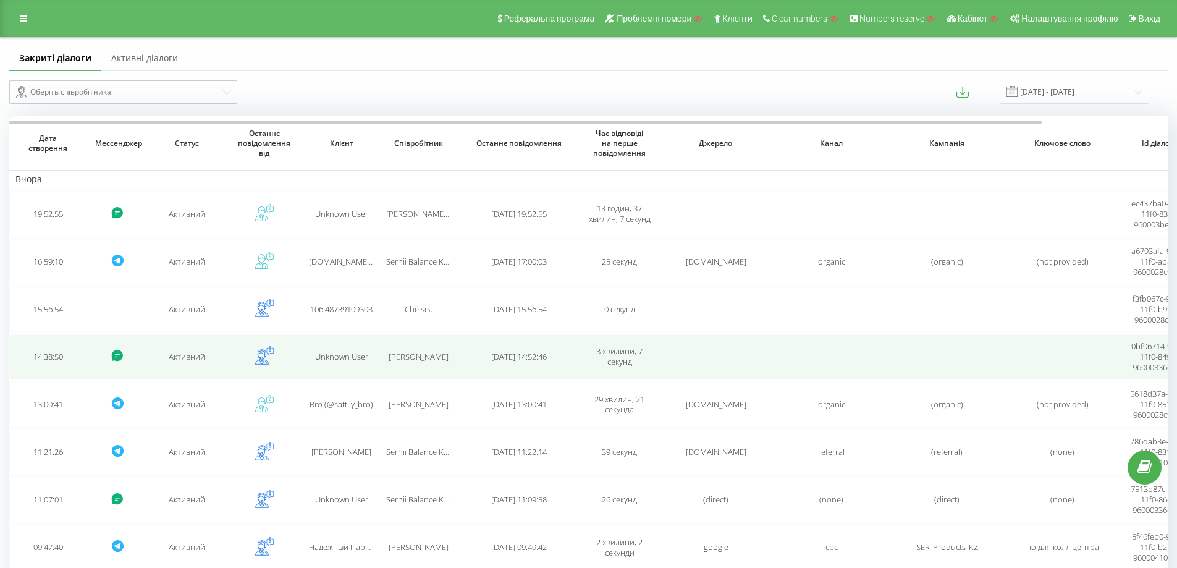
click at [429, 349] on td "Yehor Giovanni Sofrin" at bounding box center [418, 356] width 77 height 45
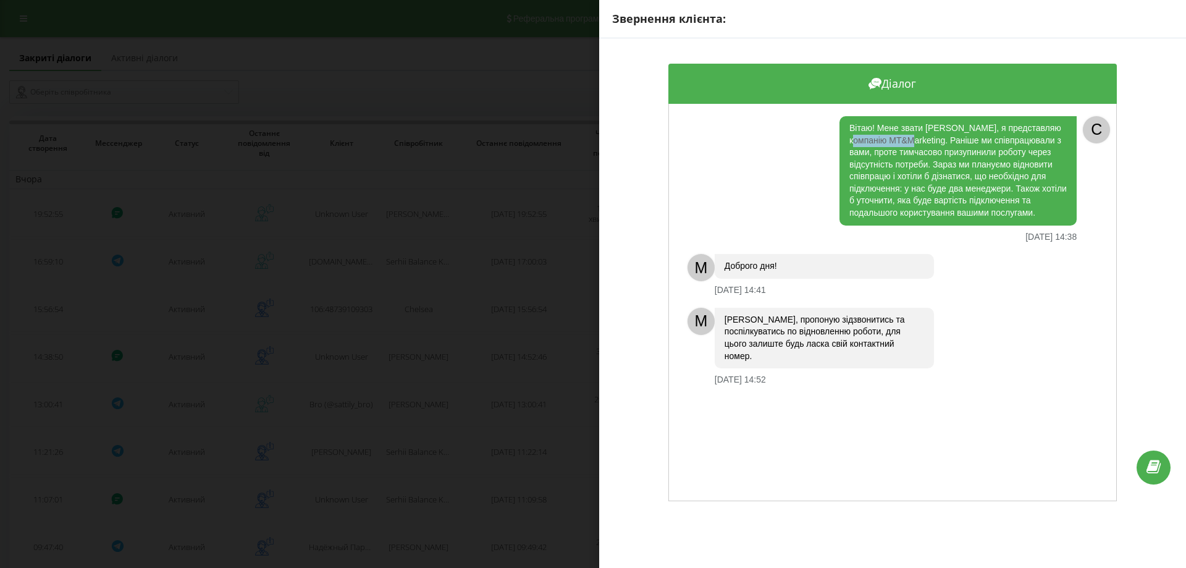
drag, startPoint x: 900, startPoint y: 140, endPoint x: 840, endPoint y: 139, distance: 60.0
click at [840, 139] on div "Вітаю! Мене звати Роман, я представляю компанію MT&Marketing. Раніше ми співпра…" at bounding box center [958, 170] width 237 height 109
copy div "MT&Marketing"
drag, startPoint x: 789, startPoint y: 319, endPoint x: 866, endPoint y: 316, distance: 76.7
click at [866, 316] on div "Роман, пропоную зідзвонитись та поспілкуватись по відновленню роботи, для цього…" at bounding box center [824, 338] width 219 height 61
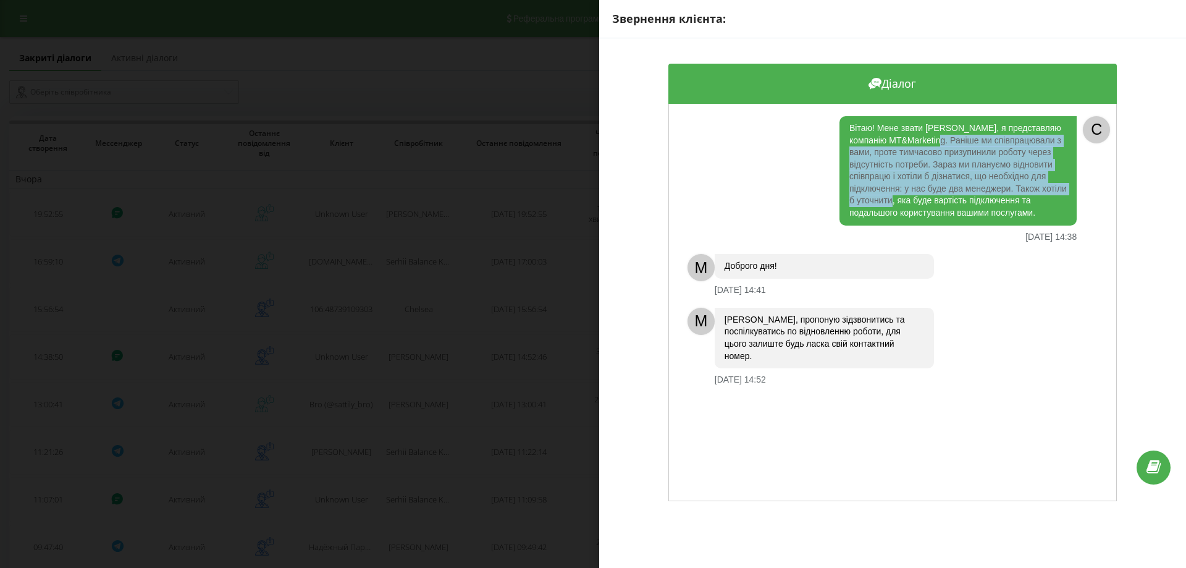
drag, startPoint x: 930, startPoint y: 139, endPoint x: 945, endPoint y: 202, distance: 64.7
click at [945, 202] on div "Вітаю! Мене звати Роман, я представляю компанію MT&Marketing. Раніше ми співпра…" at bounding box center [958, 170] width 237 height 109
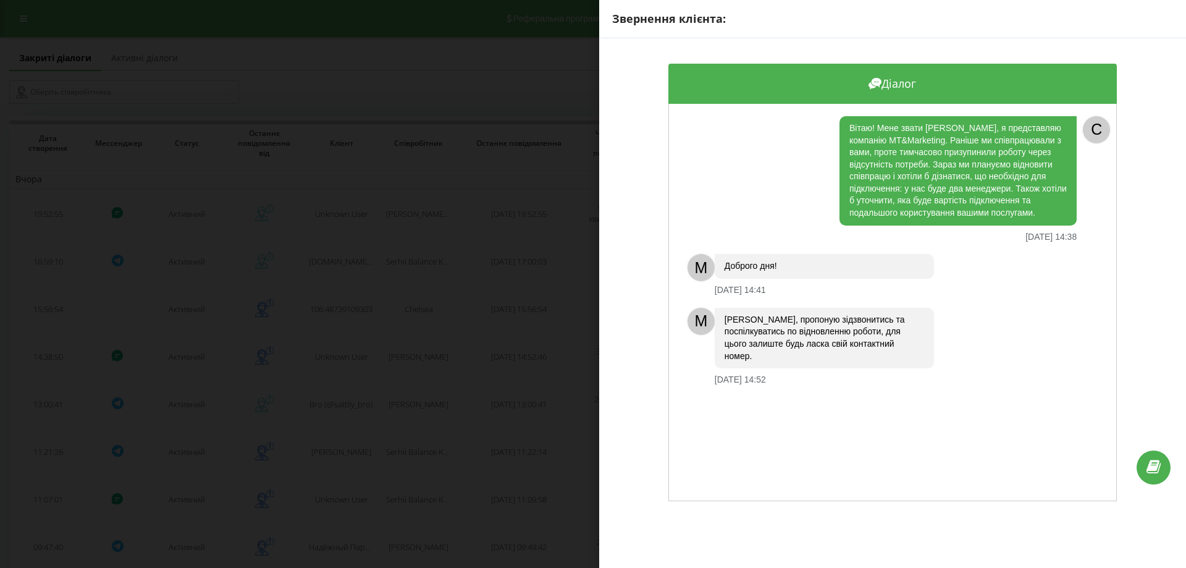
click at [990, 199] on div "Вітаю! Мене звати Роман, я представляю компанію MT&Marketing. Раніше ми співпра…" at bounding box center [958, 170] width 237 height 109
drag, startPoint x: 902, startPoint y: 140, endPoint x: 836, endPoint y: 140, distance: 65.5
click at [840, 140] on div "Вітаю! Мене звати Роман, я представляю компанію MT&Marketing. Раніше ми співпра…" at bounding box center [958, 170] width 237 height 109
copy div "MT&Marketing"
click at [562, 257] on div "Звернення клієнта: Діалог Вітаю! Мене звати Роман, я представляю компанію MT&Ma…" at bounding box center [593, 284] width 1186 height 568
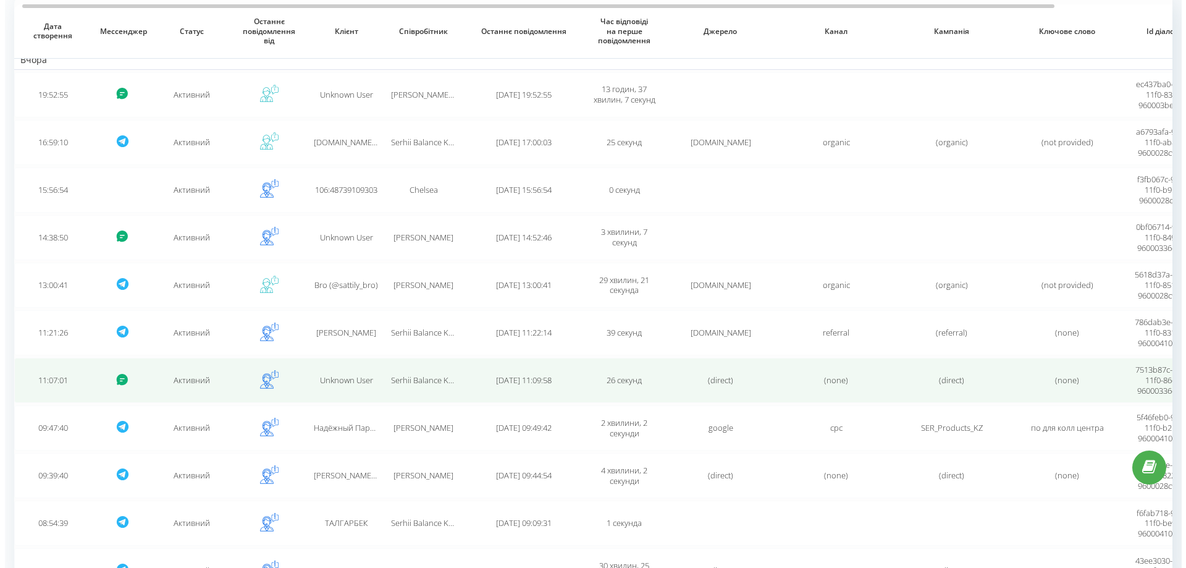
scroll to position [124, 0]
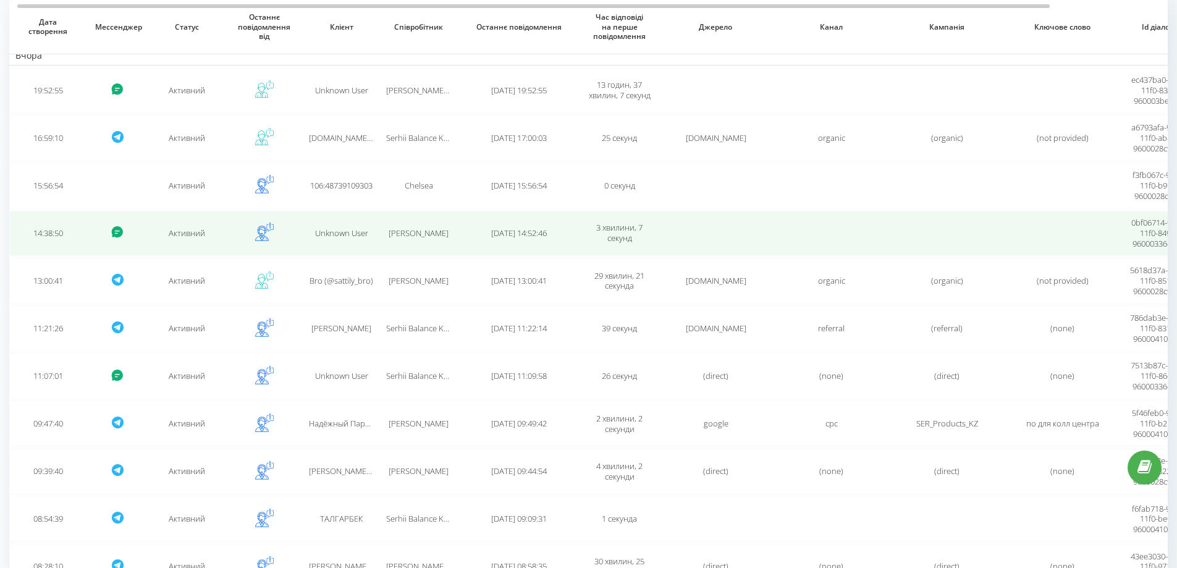
click at [367, 227] on span "Unknown User" at bounding box center [341, 232] width 53 height 11
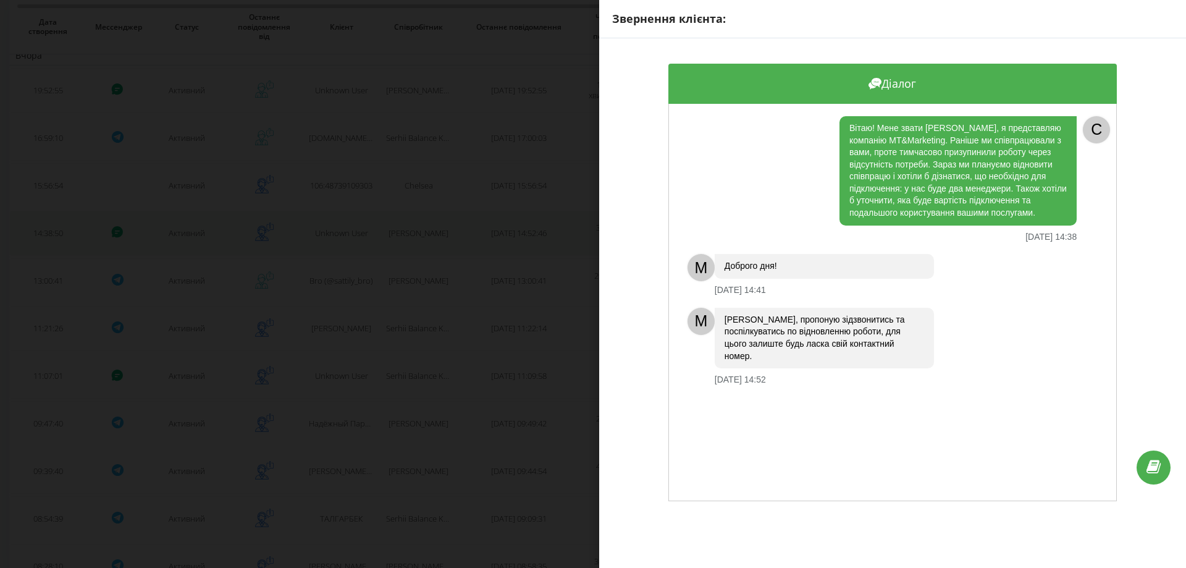
click at [367, 227] on div "Звернення клієнта: Діалог Вітаю! Мене звати Роман, я представляю компанію MT&Ma…" at bounding box center [593, 284] width 1186 height 568
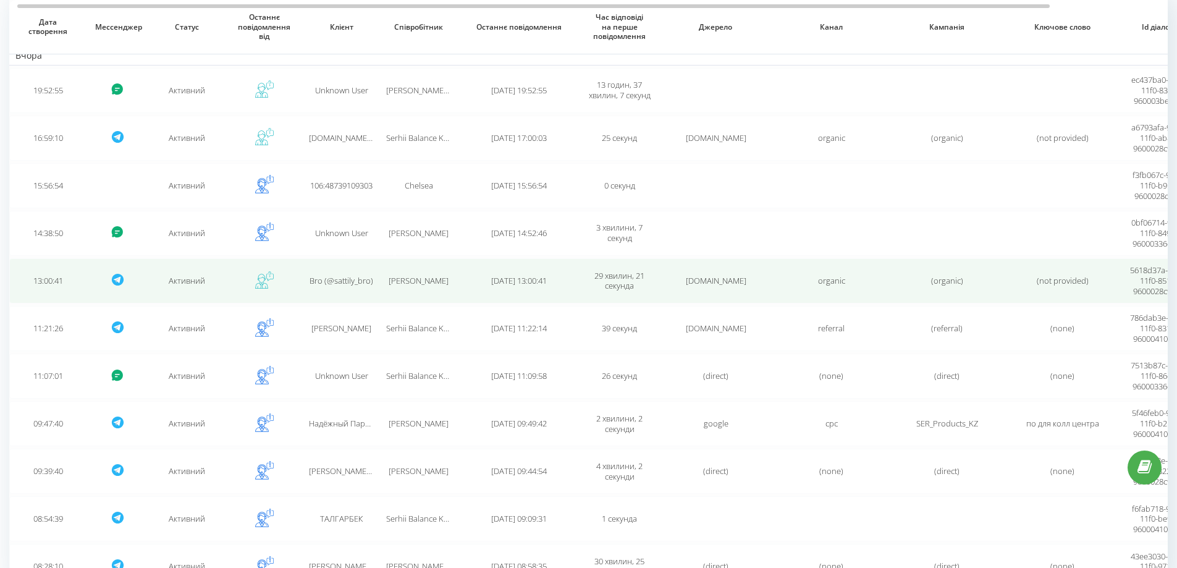
click at [421, 268] on td "Kyrylo Blyskavka Krasnov" at bounding box center [418, 280] width 77 height 45
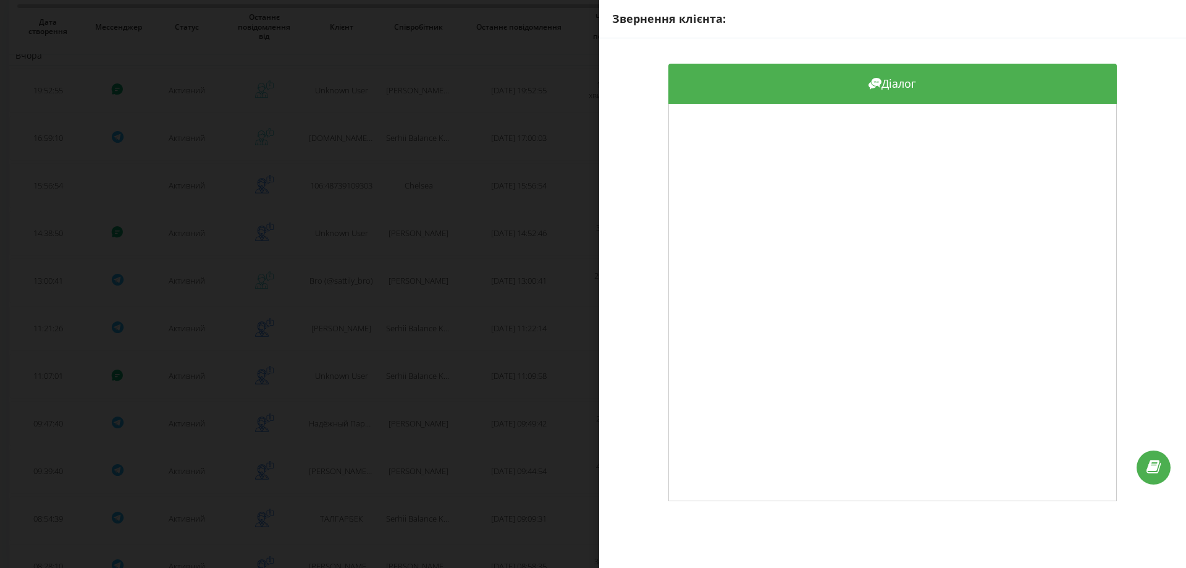
click at [425, 273] on div "Звернення клієнта: Діалог" at bounding box center [593, 284] width 1186 height 568
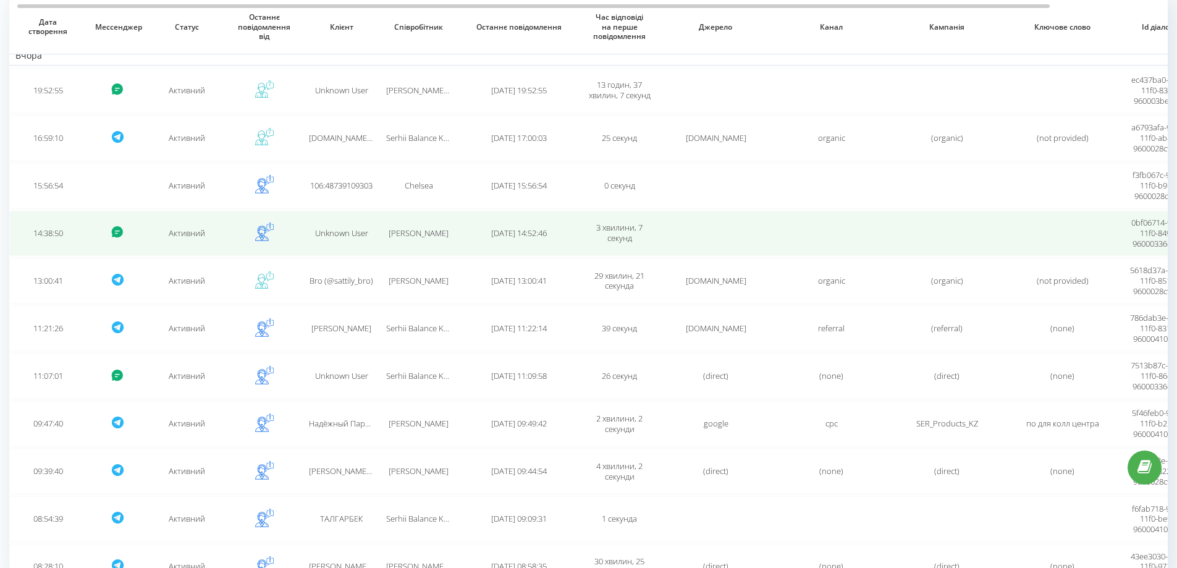
click at [428, 239] on td "Yehor Giovanni Sofrin" at bounding box center [418, 233] width 77 height 45
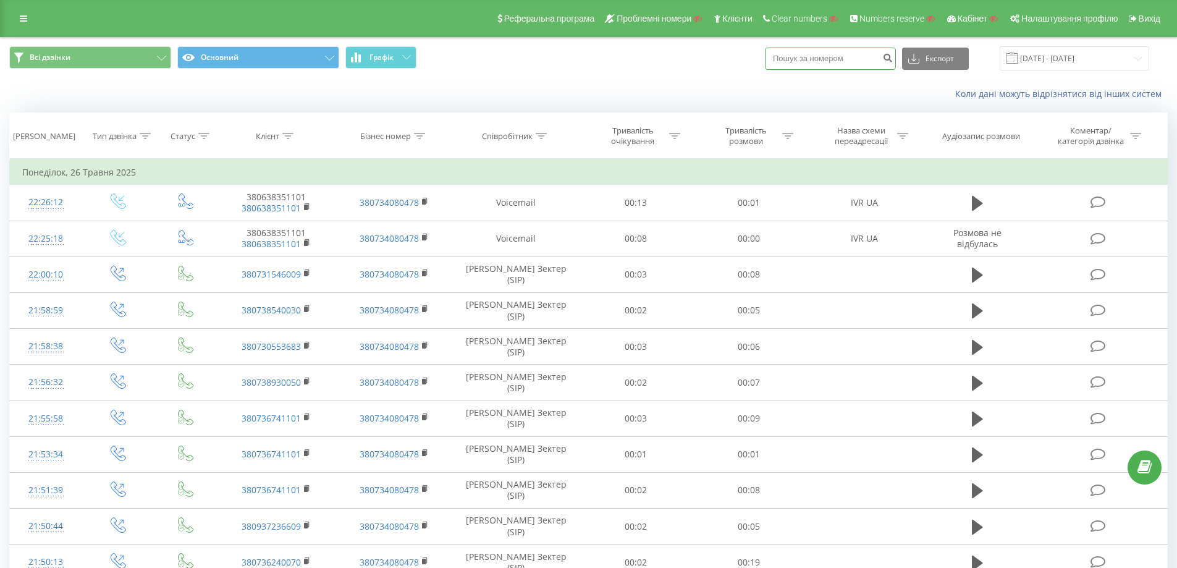
click at [847, 57] on input at bounding box center [830, 59] width 131 height 22
paste input "380687124974"
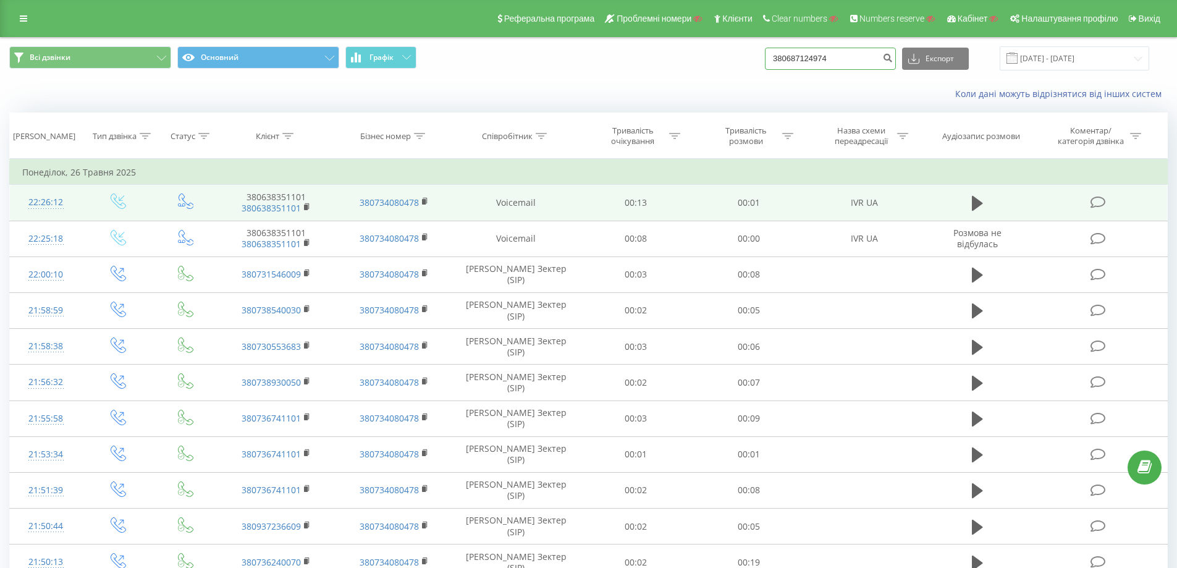
type input "380687124974"
